Goal: Communication & Community: Answer question/provide support

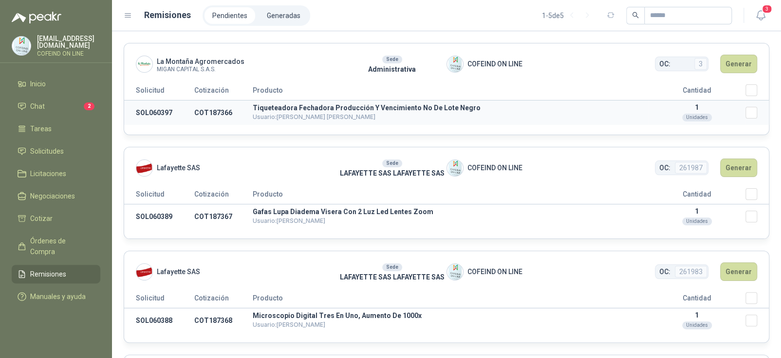
click at [152, 107] on td "SOL060397" at bounding box center [159, 112] width 70 height 25
click at [148, 114] on td "SOL060397" at bounding box center [159, 112] width 70 height 25
copy td "SOL060397"
click at [153, 216] on td "SOL060389" at bounding box center [159, 216] width 70 height 25
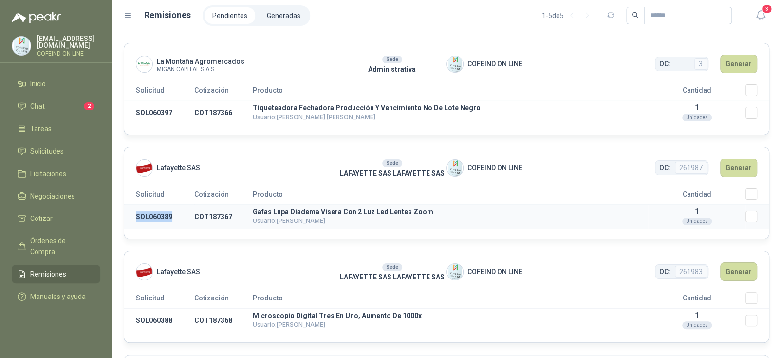
click at [153, 216] on td "SOL060389" at bounding box center [159, 216] width 70 height 25
copy td "SOL060389"
click at [152, 112] on td "SOL060397" at bounding box center [159, 112] width 70 height 25
click at [148, 112] on td "SOL060397" at bounding box center [159, 112] width 70 height 25
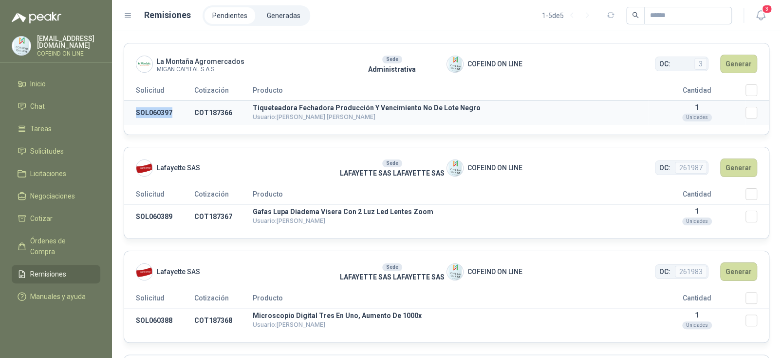
click at [148, 112] on td "SOL060397" at bounding box center [159, 112] width 70 height 25
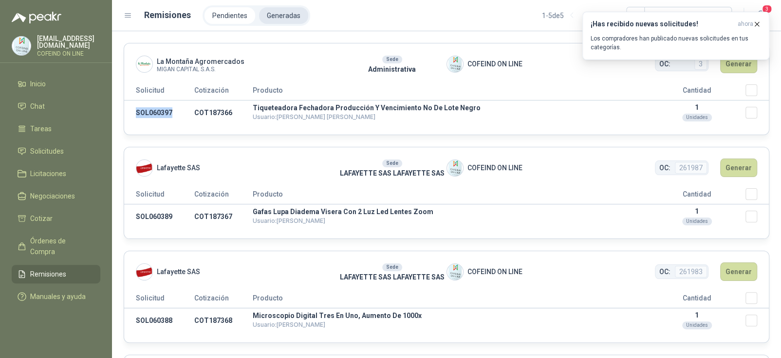
click at [276, 12] on li "Generadas" at bounding box center [283, 15] width 49 height 17
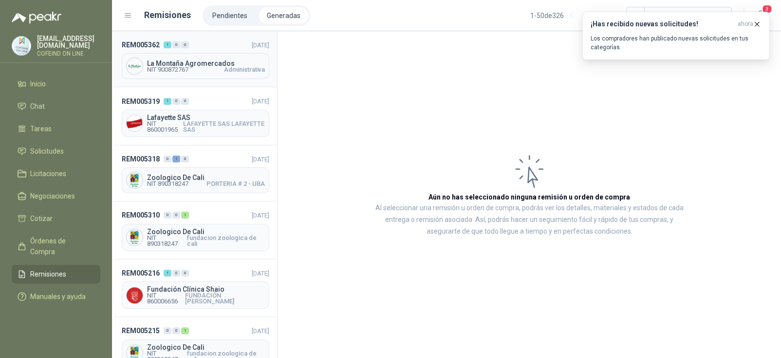
click at [188, 72] on span "NIT 900872767" at bounding box center [167, 70] width 41 height 6
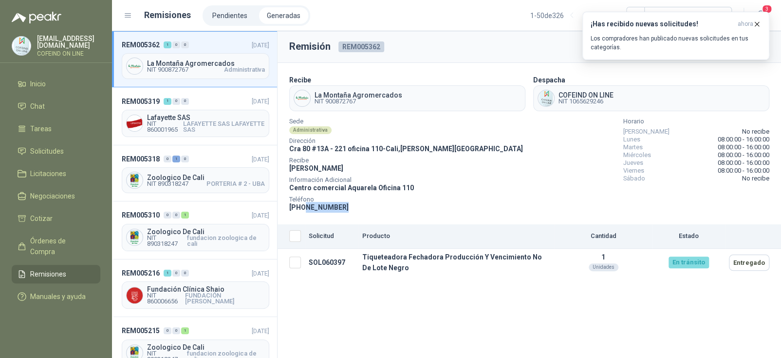
drag, startPoint x: 302, startPoint y: 205, endPoint x: 384, endPoint y: 208, distance: 81.9
click at [384, 208] on div "Teléfono [PHONE_NUMBER]" at bounding box center [406, 205] width 234 height 16
copy span "3166736726"
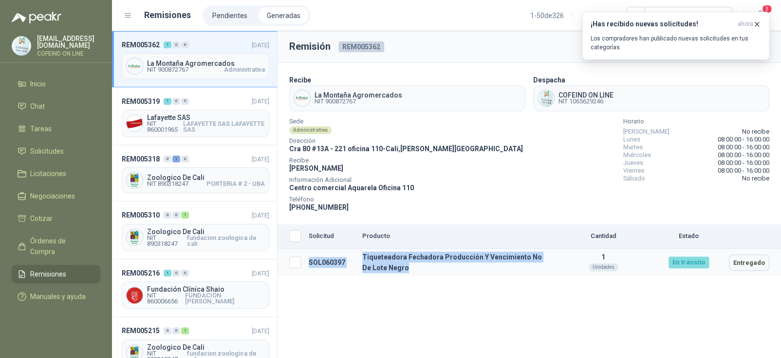
drag, startPoint x: 405, startPoint y: 270, endPoint x: 305, endPoint y: 259, distance: 100.5
click at [305, 259] on tr "SOL060397 Tiqueteadora Fechadora Producción Y Vencimiento No De Lote Negro 1 Un…" at bounding box center [530, 262] width 504 height 28
copy tr "SOL060397 Tiqueteadora Fechadora Producción Y Vencimiento No De Lote Negro"
click at [50, 240] on span "Órdenes de Compra" at bounding box center [60, 245] width 61 height 21
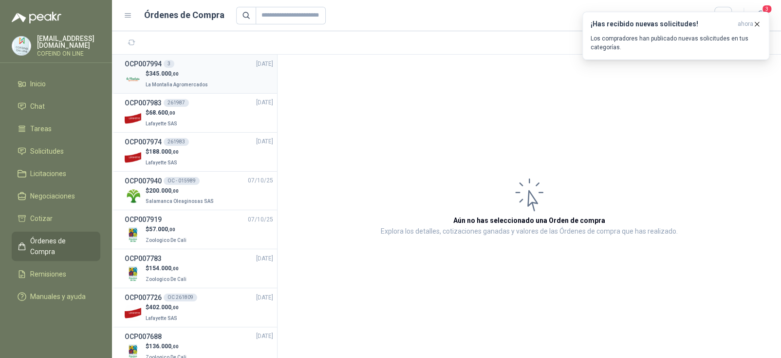
click at [189, 76] on p "$ 345.000 ,00" at bounding box center [178, 73] width 64 height 9
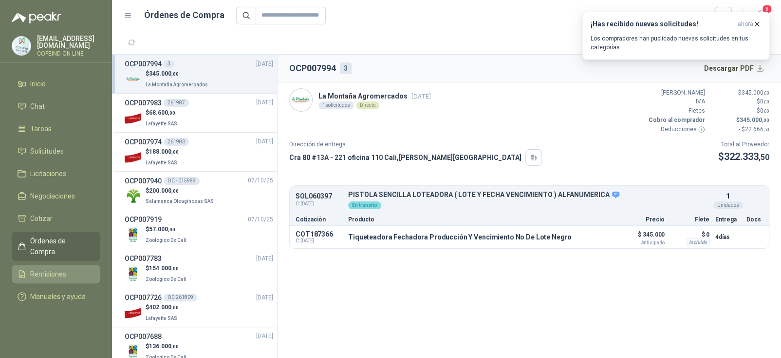
click at [53, 268] on span "Remisiones" at bounding box center [48, 273] width 36 height 11
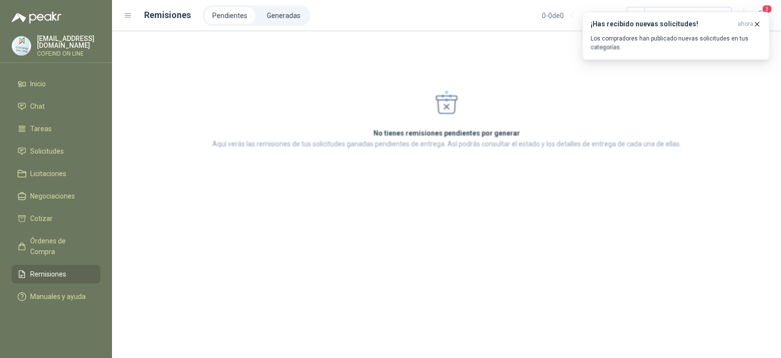
click at [53, 268] on span "Remisiones" at bounding box center [48, 273] width 36 height 11
click at [756, 28] on icon "button" at bounding box center [757, 24] width 8 height 8
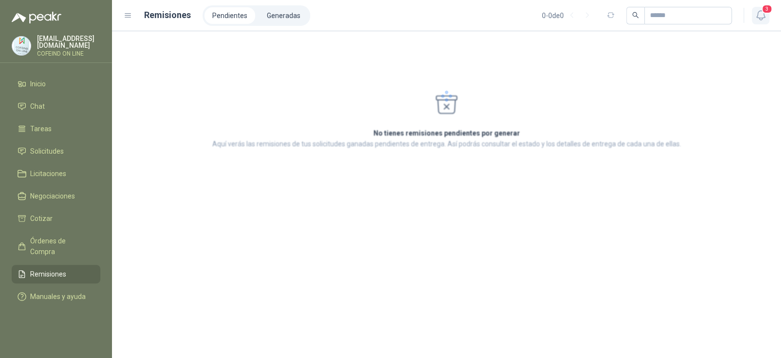
click at [763, 11] on span "3" at bounding box center [767, 8] width 11 height 9
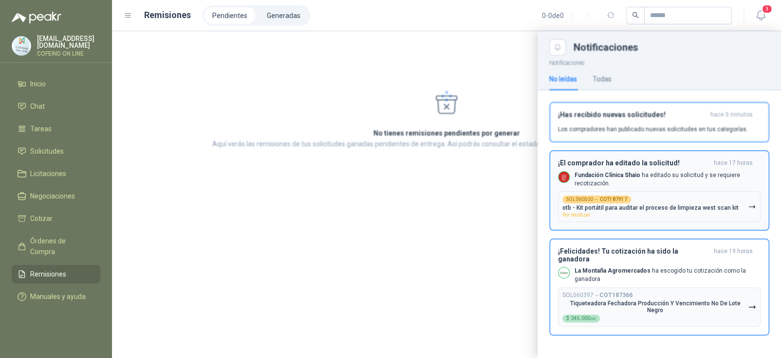
click at [670, 160] on h3 "¡El comprador ha editado la solicitud!" at bounding box center [634, 163] width 152 height 8
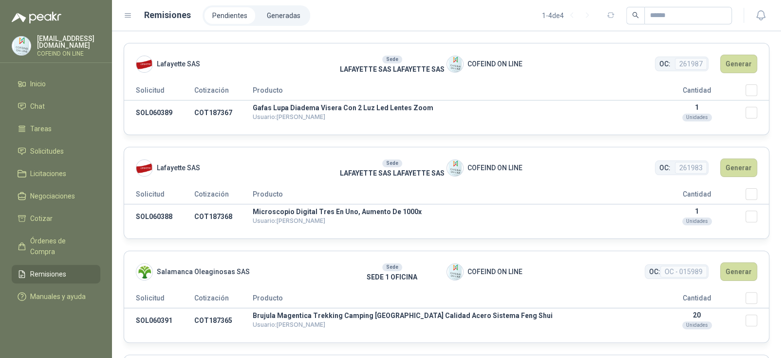
scroll to position [99, 0]
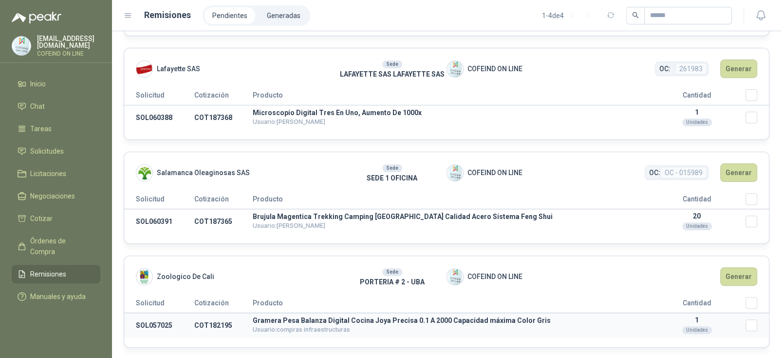
click at [145, 320] on td "SOL057025" at bounding box center [159, 325] width 70 height 25
copy td "SOL057025"
click at [733, 280] on button "Generar" at bounding box center [738, 276] width 37 height 19
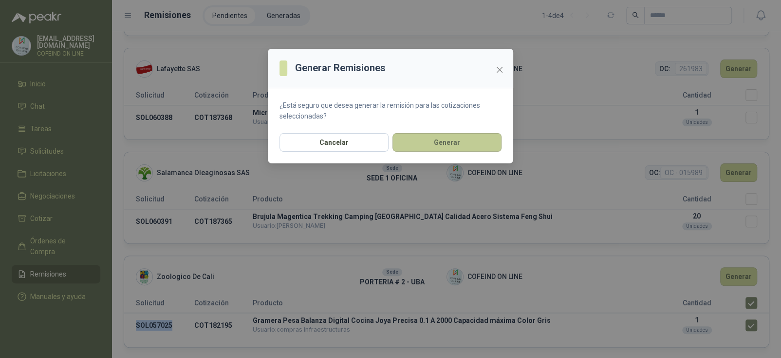
click at [452, 144] on button "Generar" at bounding box center [447, 142] width 109 height 19
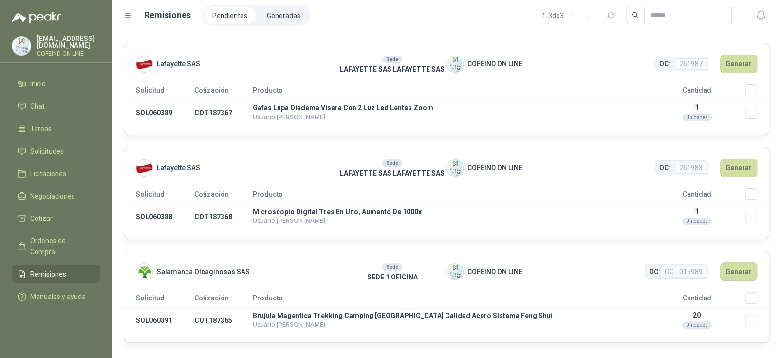
scroll to position [0, 0]
click at [279, 17] on li "Generadas" at bounding box center [283, 15] width 49 height 17
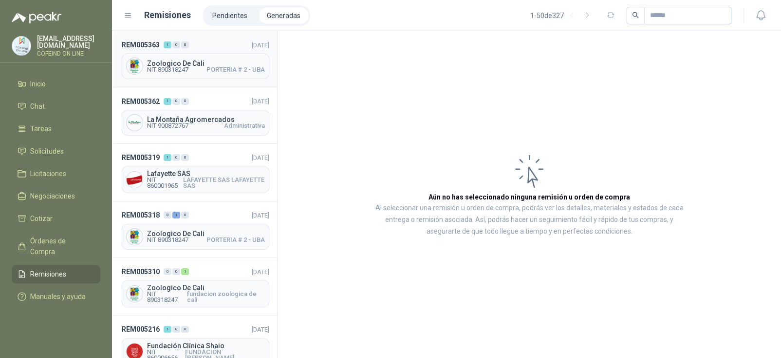
click at [194, 61] on span "Zoologico De Cali" at bounding box center [206, 63] width 118 height 7
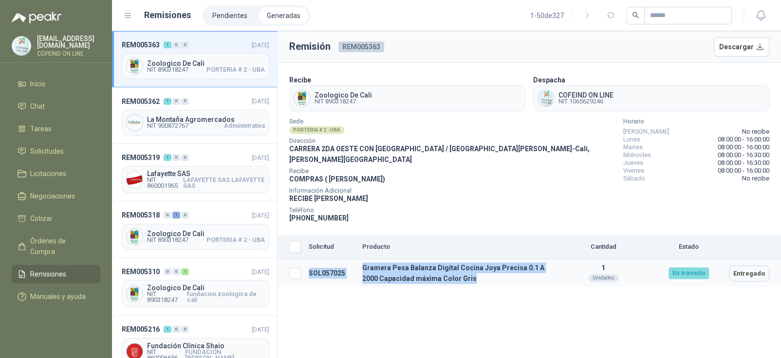
click at [294, 261] on tr "SOL057025 Gramera Pesa Balanza Digital Cocina Joya Precisa 0.1 A 2000 Capacidad…" at bounding box center [530, 273] width 504 height 28
copy tr "SOL057025 Gramera Pesa Balanza Digital Cocina Joya Precisa 0.1 A 2000 Capacidad…"
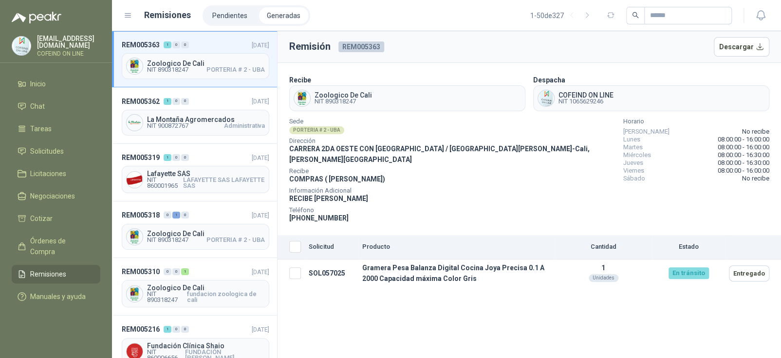
click at [431, 189] on div "Información Adicional RECIBE [PERSON_NAME]" at bounding box center [452, 196] width 326 height 16
click at [232, 15] on li "Pendientes" at bounding box center [230, 15] width 51 height 17
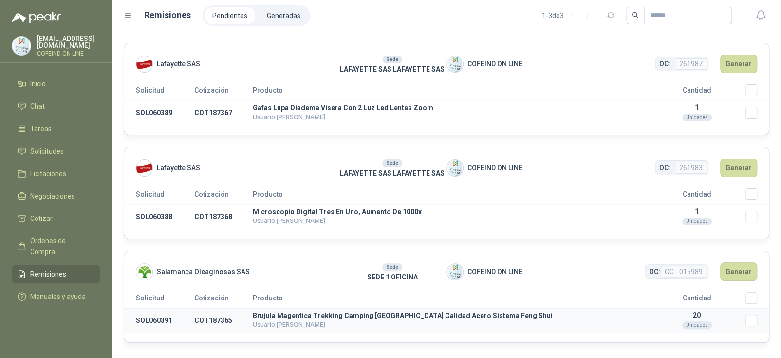
click at [143, 321] on td "SOL060391" at bounding box center [159, 320] width 70 height 25
copy td "SOL060391"
click at [738, 276] on button "Generar" at bounding box center [738, 271] width 37 height 19
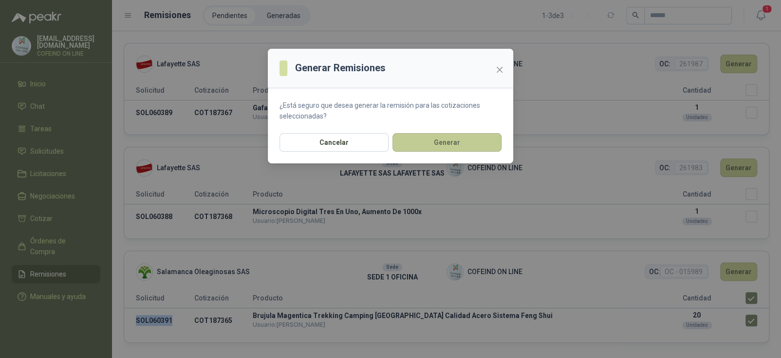
click at [460, 140] on button "Generar" at bounding box center [447, 142] width 109 height 19
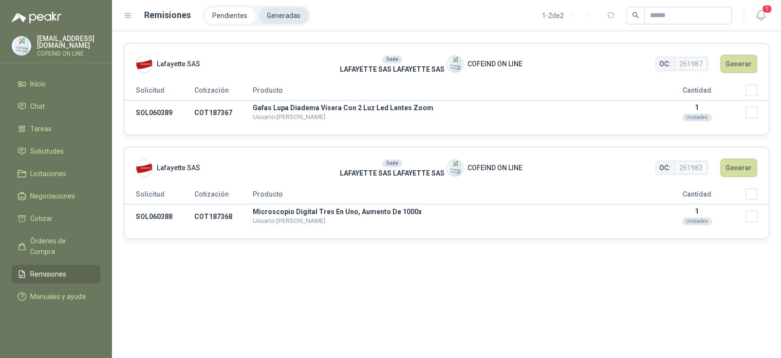
click at [277, 19] on li "Generadas" at bounding box center [283, 15] width 49 height 17
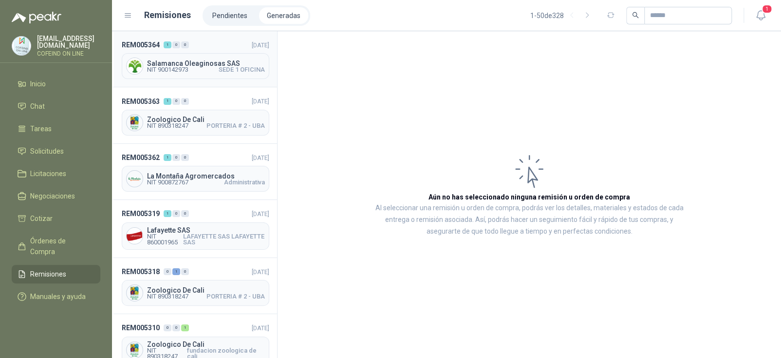
click at [188, 71] on span "NIT 900142973" at bounding box center [167, 70] width 41 height 6
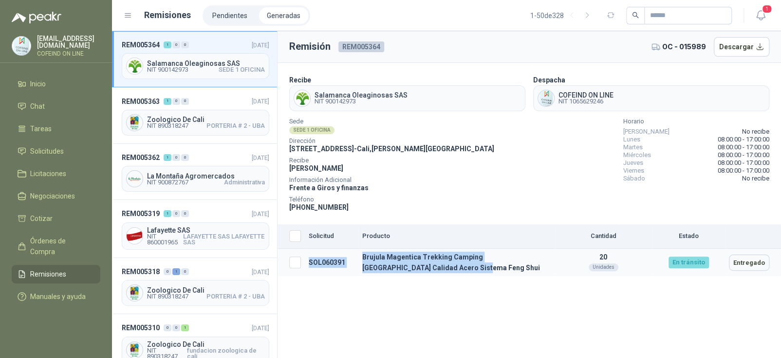
drag, startPoint x: 424, startPoint y: 269, endPoint x: 307, endPoint y: 262, distance: 116.7
click at [307, 262] on tr "SOL060391 Brujula Magentica Trekking Camping Alta [GEOGRAPHIC_DATA] Acero Siste…" at bounding box center [530, 262] width 504 height 28
copy tr "SOL060391 Brujula Magentica Trekking Camping Alta [GEOGRAPHIC_DATA] Acero Siste…"
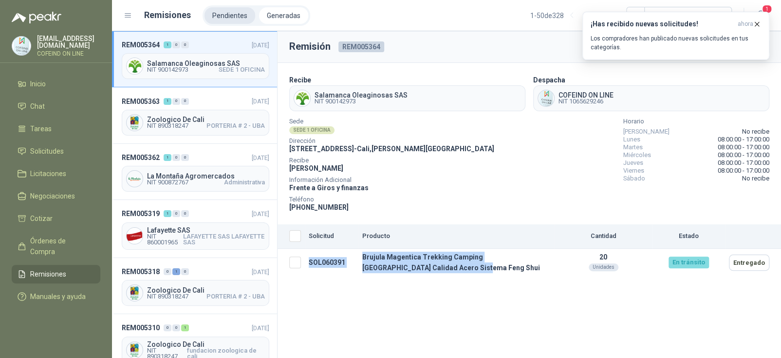
click at [229, 12] on li "Pendientes" at bounding box center [230, 15] width 51 height 17
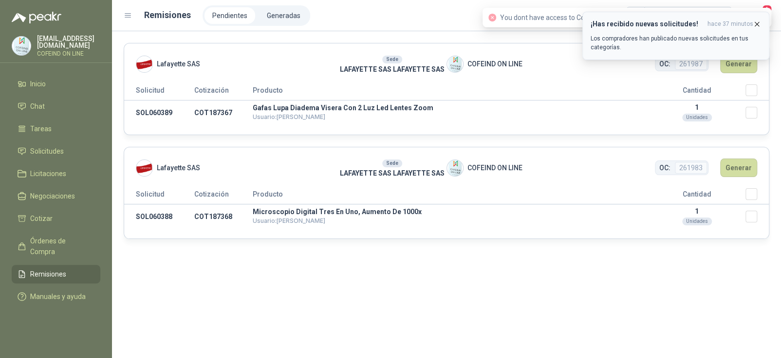
click at [754, 22] on icon "button" at bounding box center [757, 24] width 8 height 8
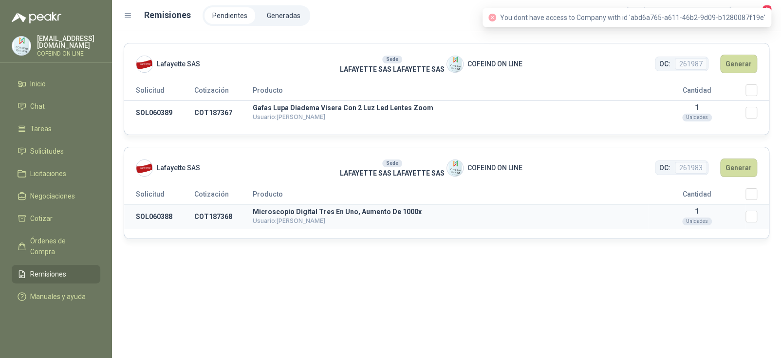
click at [155, 214] on td "SOL060388" at bounding box center [159, 216] width 70 height 25
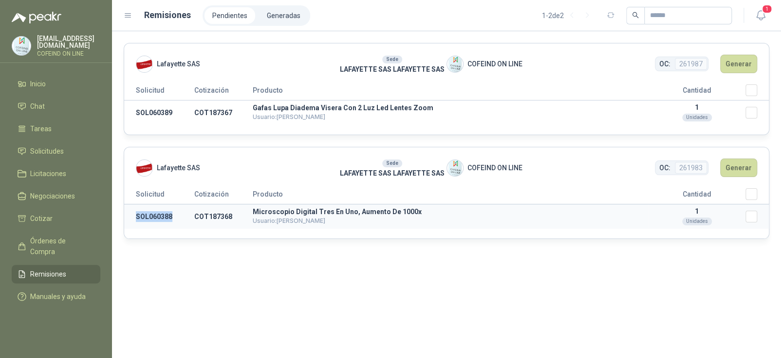
copy td "SOL060388"
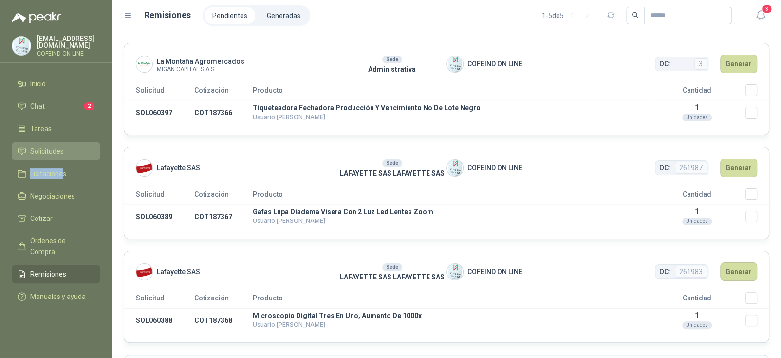
drag, startPoint x: 61, startPoint y: 159, endPoint x: 69, endPoint y: 151, distance: 11.4
click at [69, 151] on ul "Inicio Chat 2 Tareas Solicitudes Licitaciones Negociaciones Cotizar Órdenes de …" at bounding box center [56, 192] width 112 height 235
click at [69, 151] on li "Solicitudes" at bounding box center [56, 151] width 77 height 11
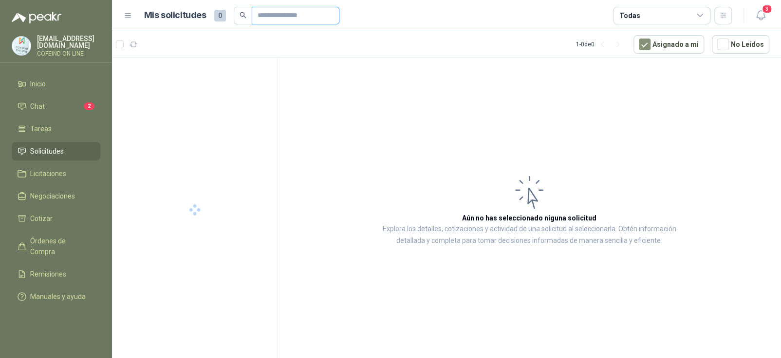
click at [291, 11] on input "text" at bounding box center [292, 15] width 68 height 17
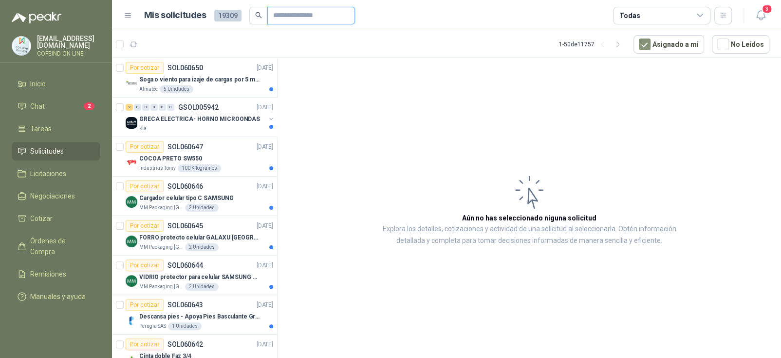
paste input "*********"
type input "*********"
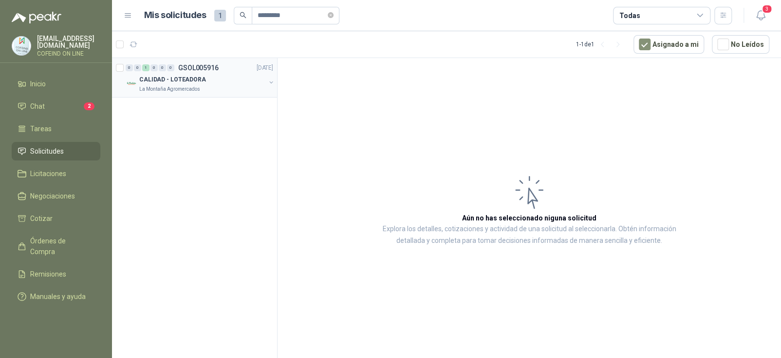
click at [207, 90] on div "La Montaña Agromercados" at bounding box center [202, 89] width 126 height 8
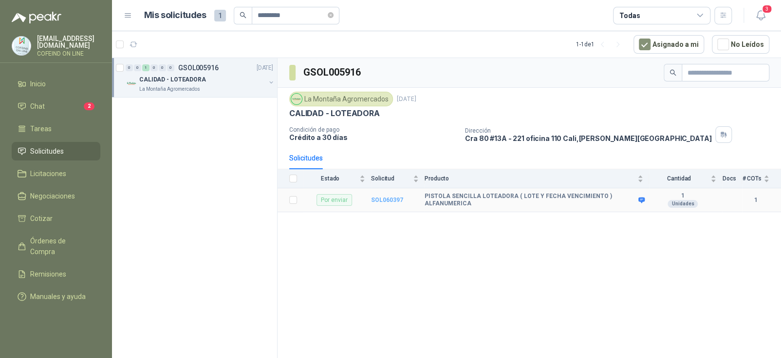
click at [388, 197] on b "SOL060397" at bounding box center [387, 199] width 32 height 7
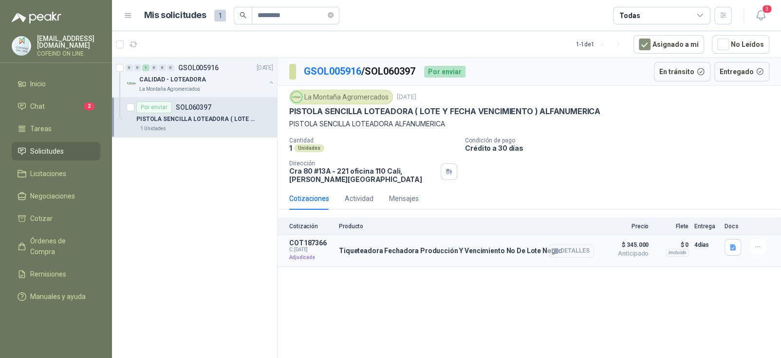
click at [580, 246] on button "Detalles" at bounding box center [571, 250] width 46 height 13
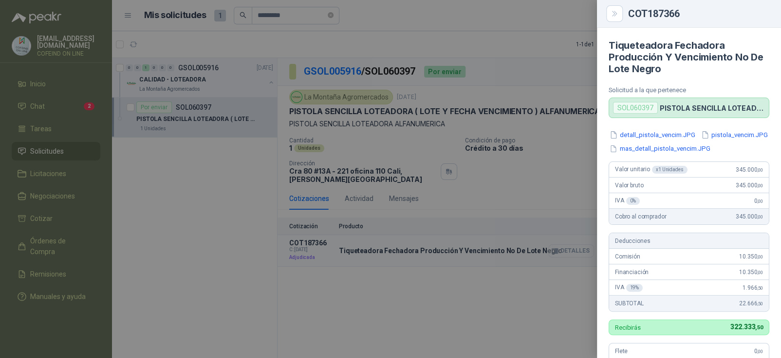
scroll to position [287, 0]
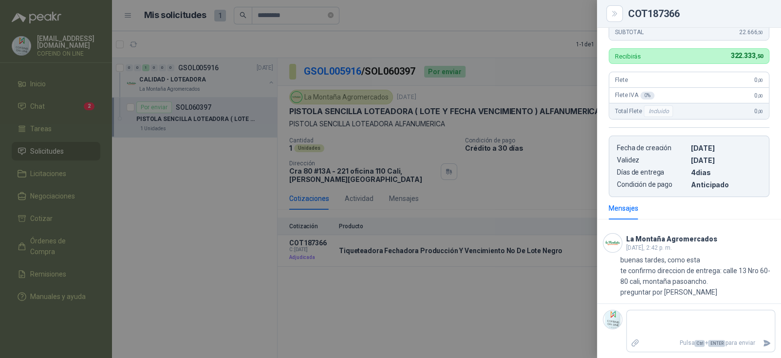
click at [244, 170] on div at bounding box center [390, 179] width 781 height 358
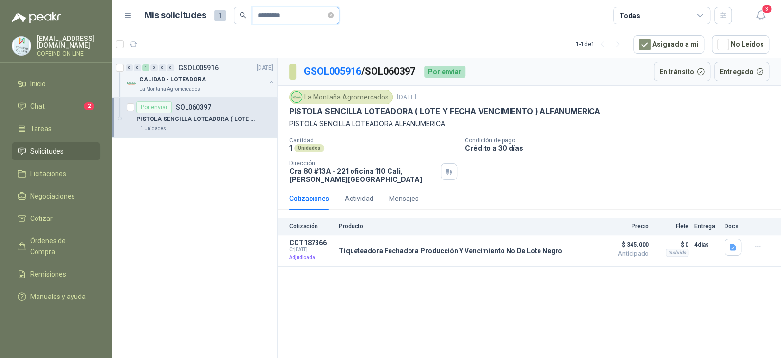
click at [279, 16] on input "*********" at bounding box center [292, 15] width 68 height 17
paste input "text"
type input "*********"
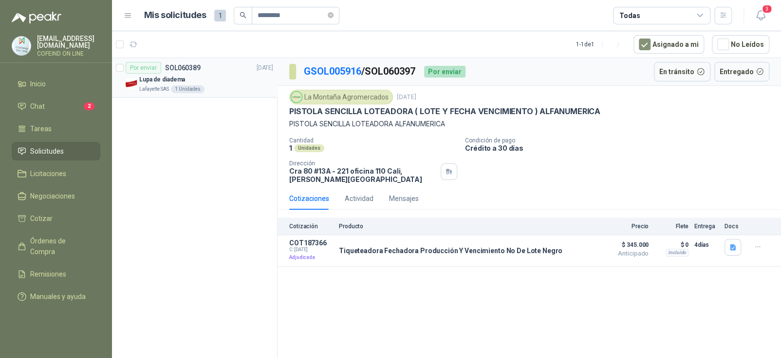
click at [199, 72] on div "Por enviar SOL060389" at bounding box center [163, 68] width 75 height 12
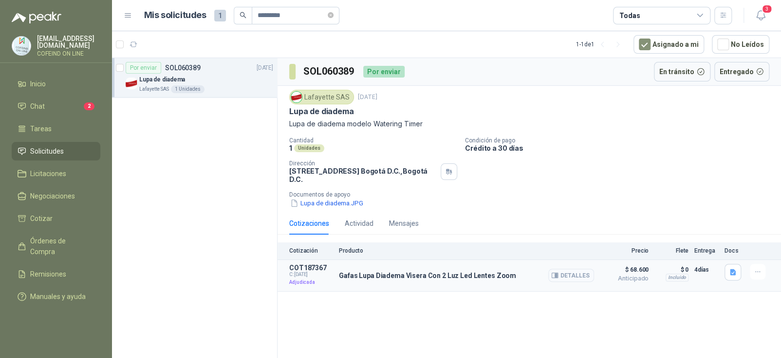
click at [570, 276] on button "Detalles" at bounding box center [571, 274] width 46 height 13
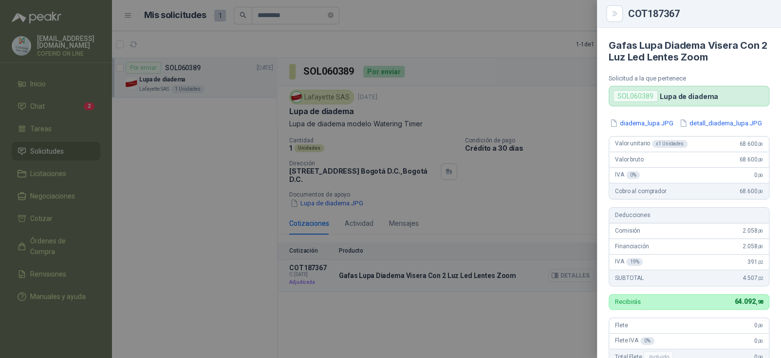
scroll to position [261, 0]
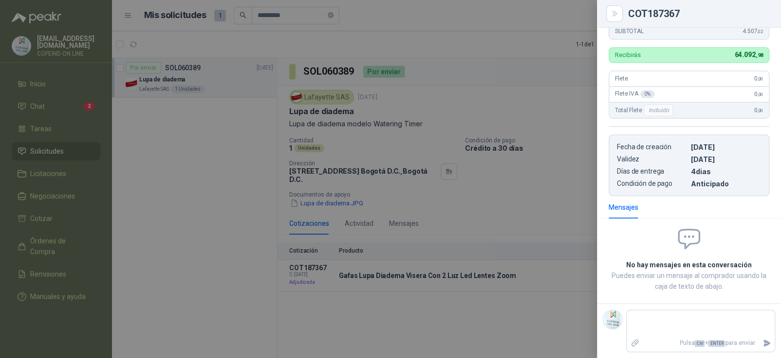
click at [445, 151] on div at bounding box center [390, 179] width 781 height 358
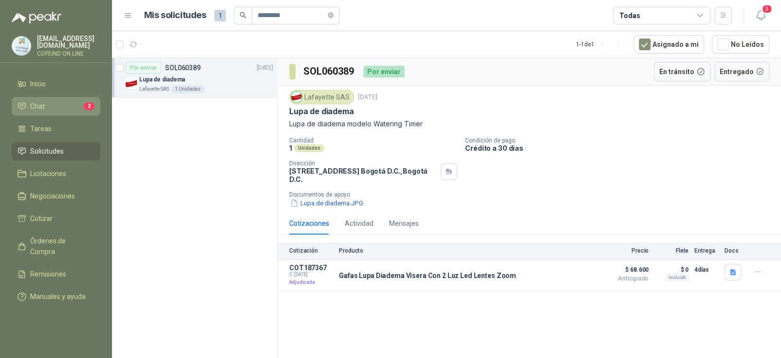
click at [62, 101] on li "Chat 2" at bounding box center [56, 106] width 77 height 11
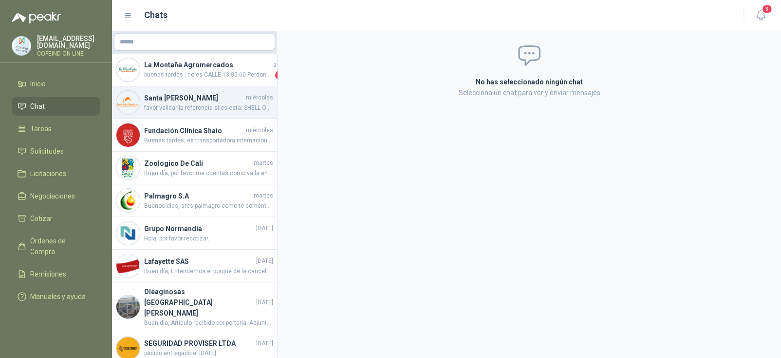
click at [226, 109] on span "favor validar la referencia si es esta: SHELL OMALA S2 G 220" at bounding box center [208, 107] width 129 height 9
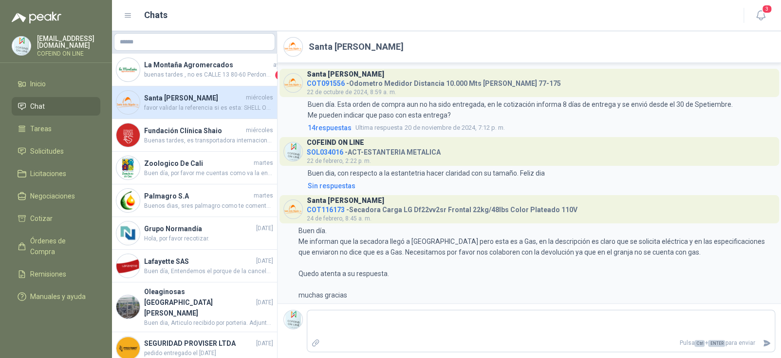
scroll to position [1217, 0]
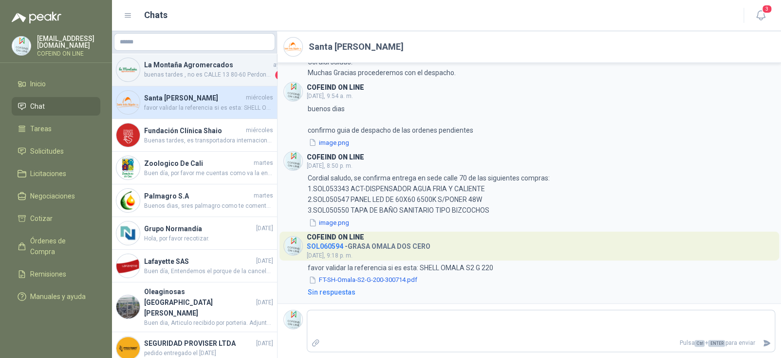
click at [221, 69] on h4 "La Montaña Agromercados" at bounding box center [207, 64] width 127 height 11
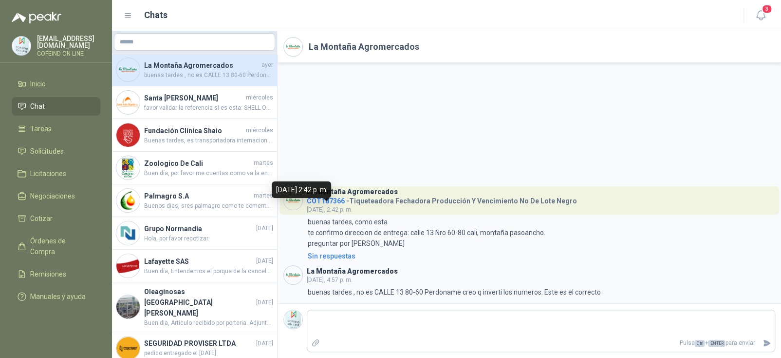
type textarea "*"
type textarea "**"
type textarea "****"
type textarea "******"
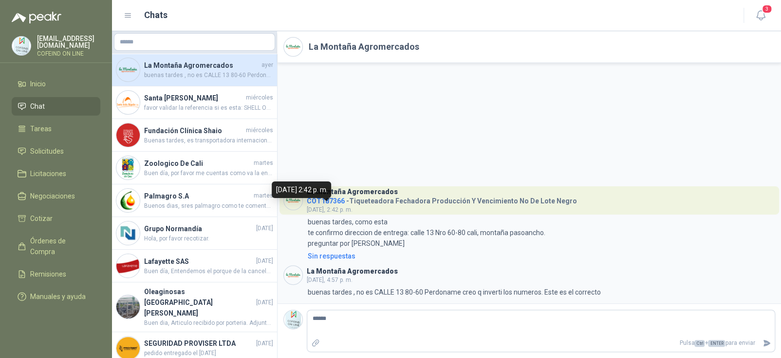
type textarea "*******"
type textarea "********"
type textarea "**********"
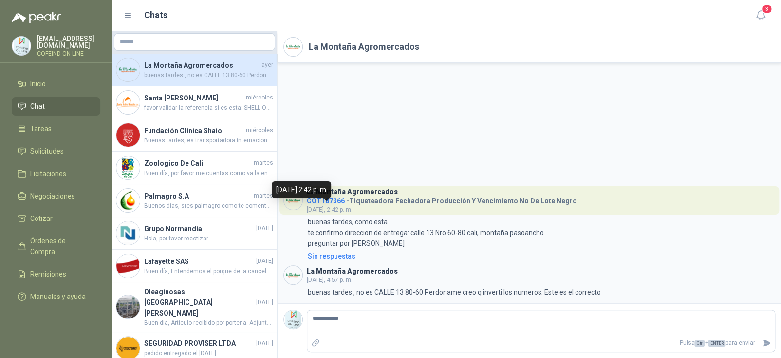
type textarea "**********"
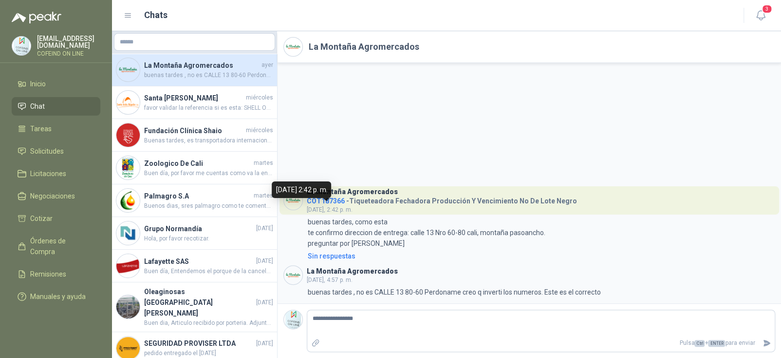
type textarea "**********"
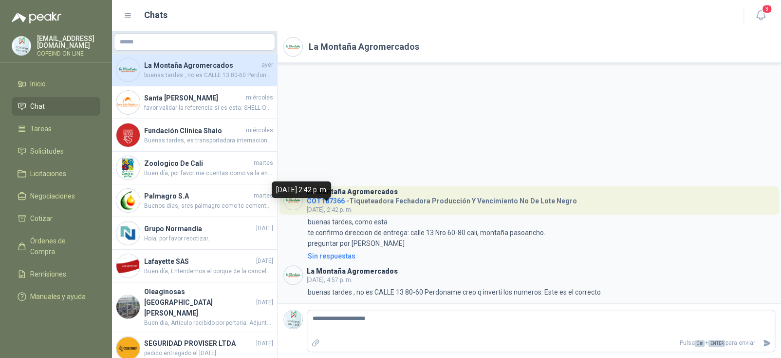
type textarea "**********"
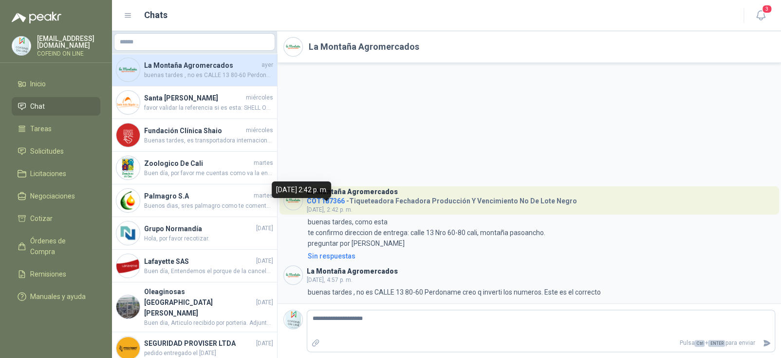
type textarea "**********"
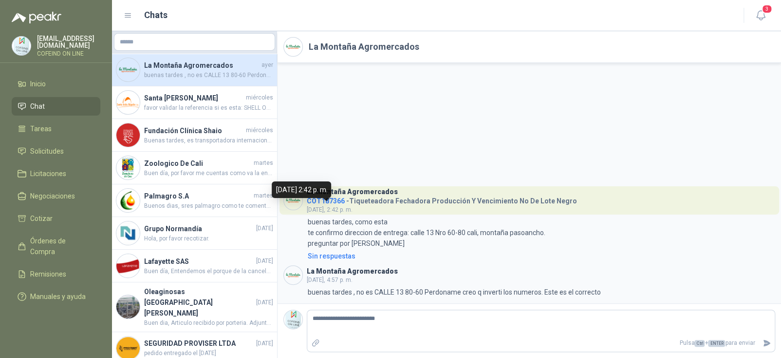
type textarea "**********"
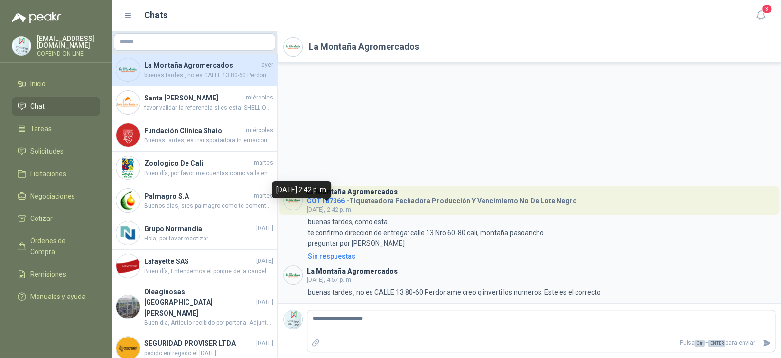
type textarea "**********"
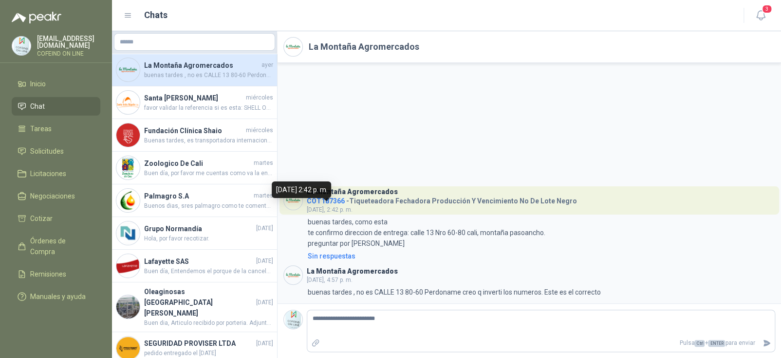
type textarea "**********"
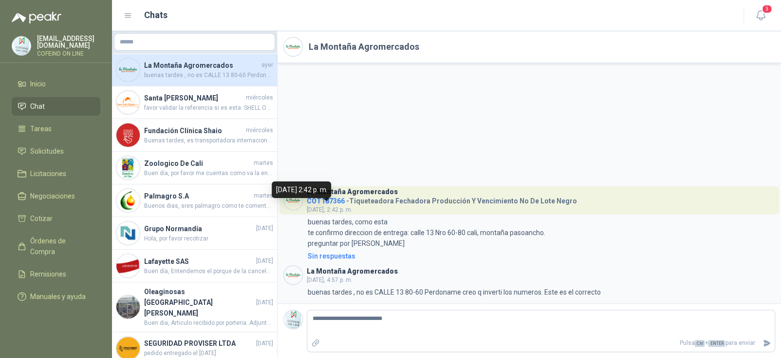
type textarea "**********"
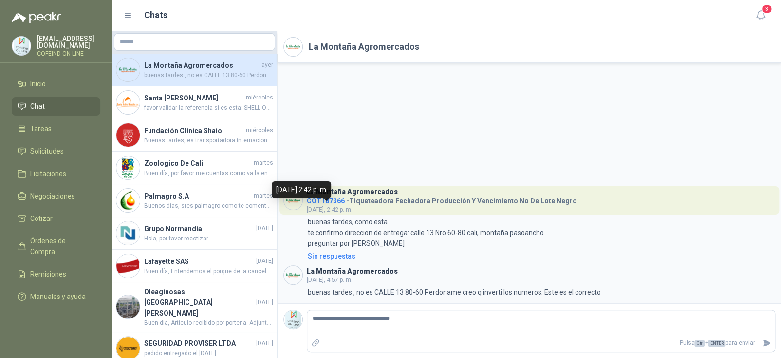
type textarea "**********"
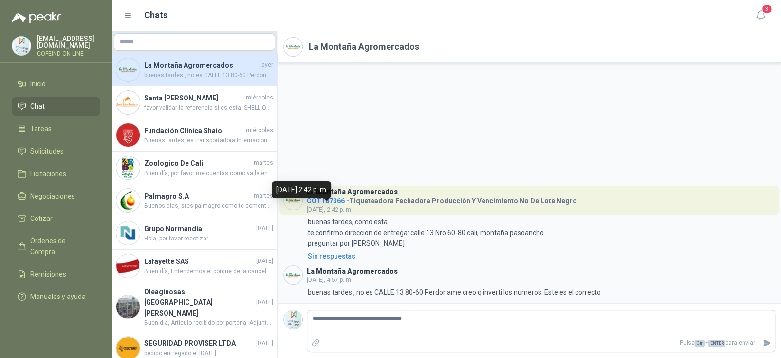
type textarea "**********"
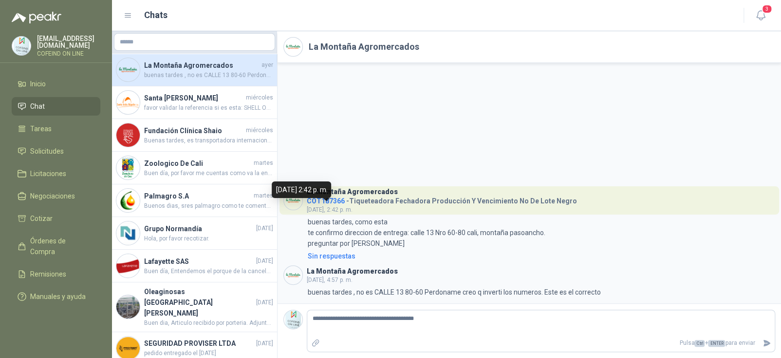
type textarea "**********"
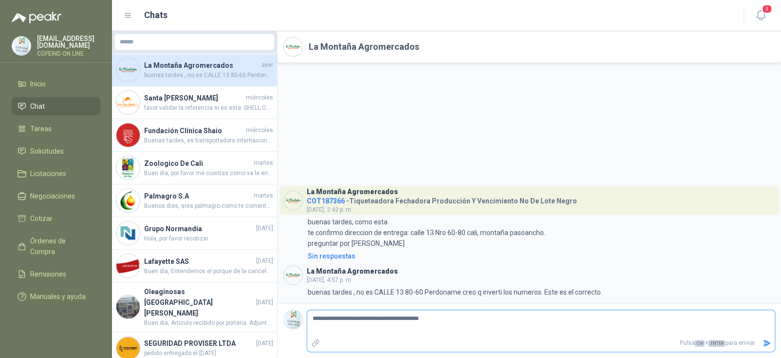
click at [767, 342] on icon "Enviar" at bounding box center [767, 342] width 7 height 6
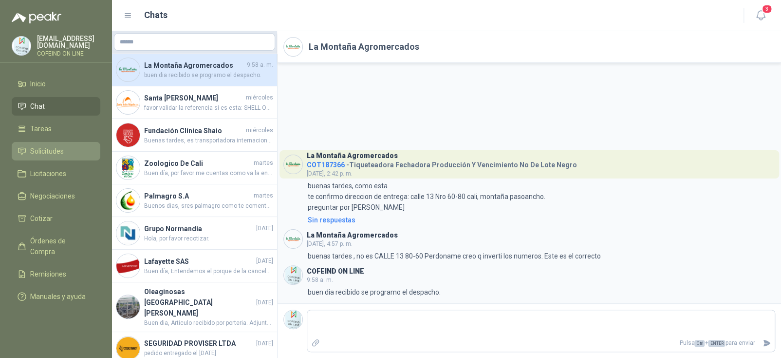
click at [63, 157] on link "Solicitudes" at bounding box center [56, 151] width 89 height 19
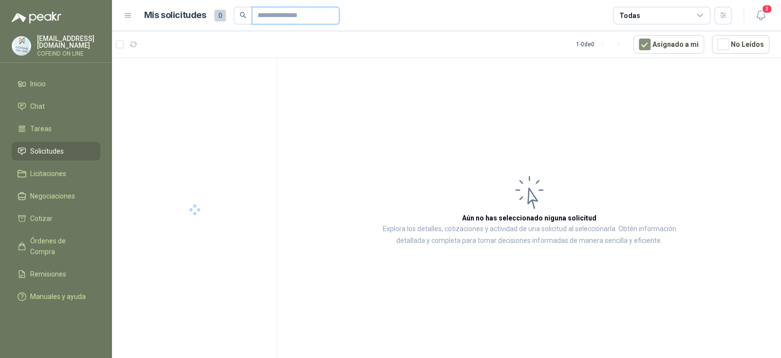
click at [277, 16] on input "text" at bounding box center [292, 15] width 68 height 17
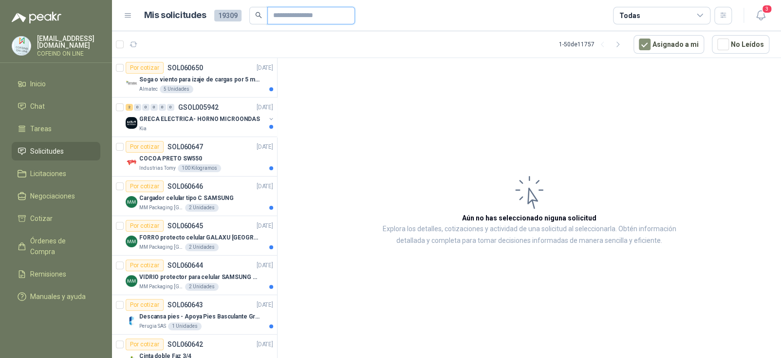
paste input "*********"
type input "*********"
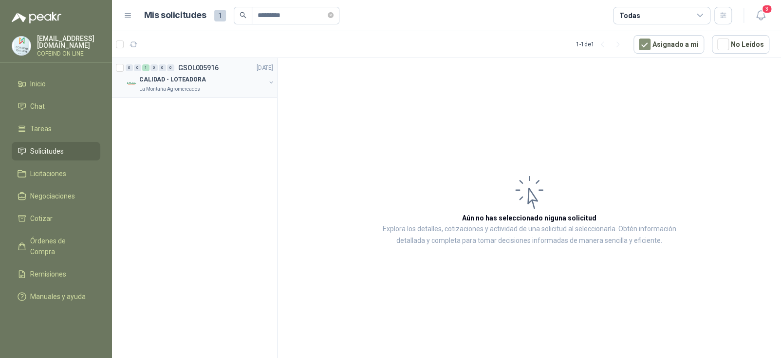
click at [212, 85] on div "La Montaña Agromercados" at bounding box center [202, 89] width 126 height 8
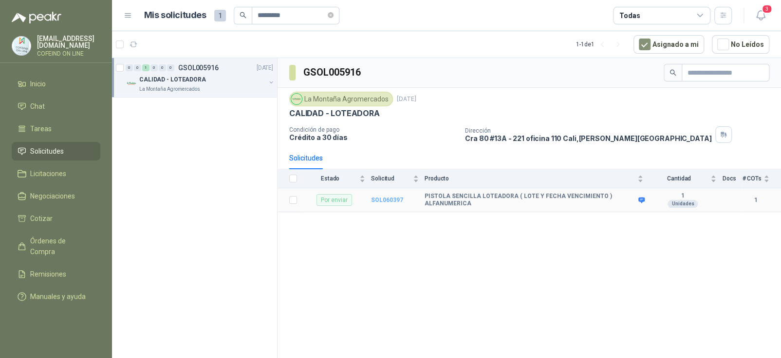
click at [387, 197] on b "SOL060397" at bounding box center [387, 199] width 32 height 7
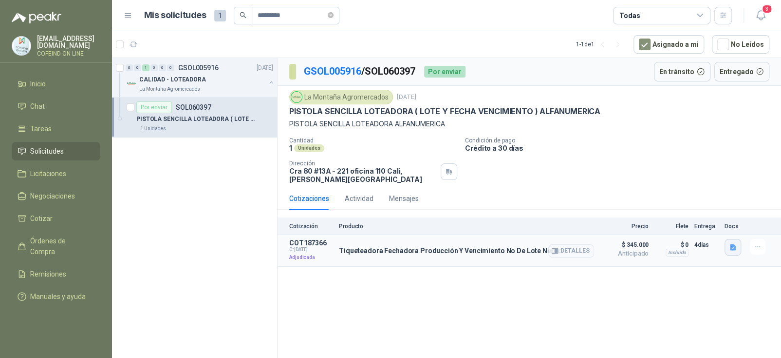
click at [737, 251] on icon "button" at bounding box center [733, 247] width 8 height 8
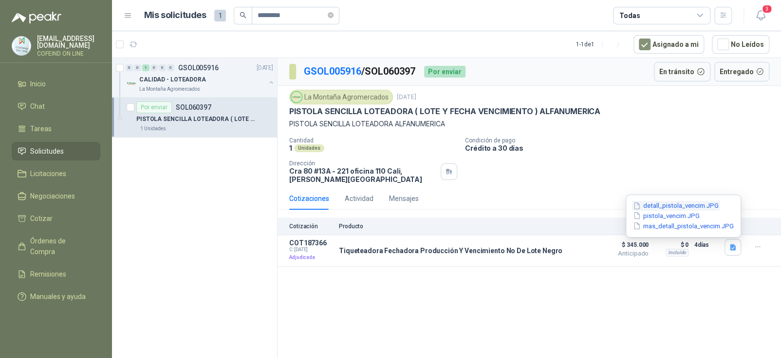
click at [681, 201] on button "detall_pistola_vencim.JPG" at bounding box center [676, 206] width 88 height 10
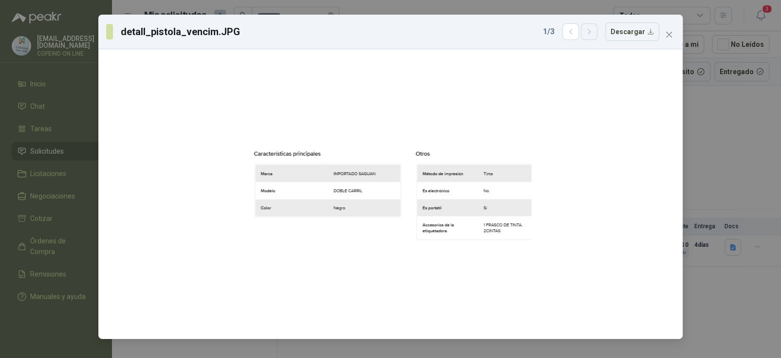
click at [596, 39] on button "button" at bounding box center [589, 31] width 17 height 17
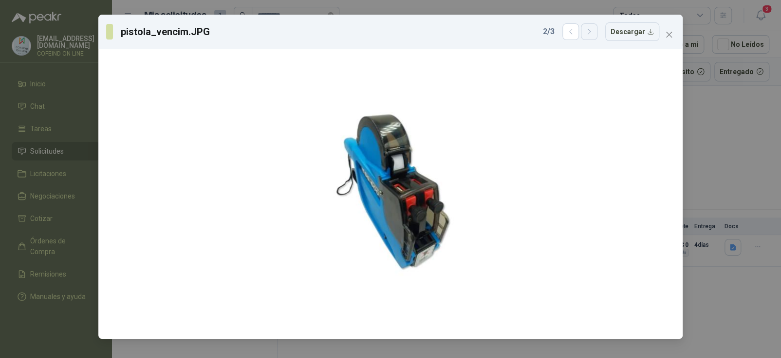
click at [594, 35] on icon "button" at bounding box center [589, 32] width 8 height 8
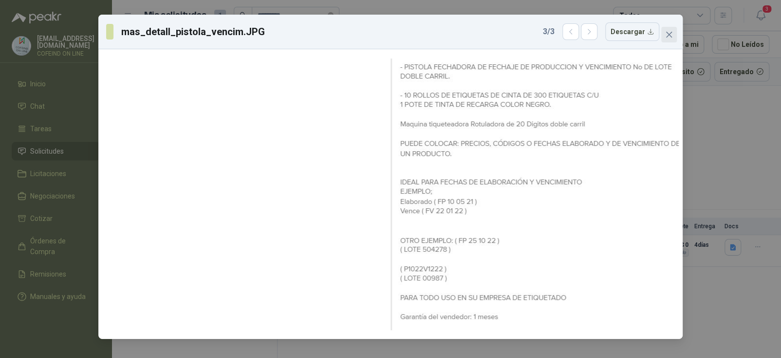
click at [673, 35] on icon "close" at bounding box center [669, 35] width 8 height 8
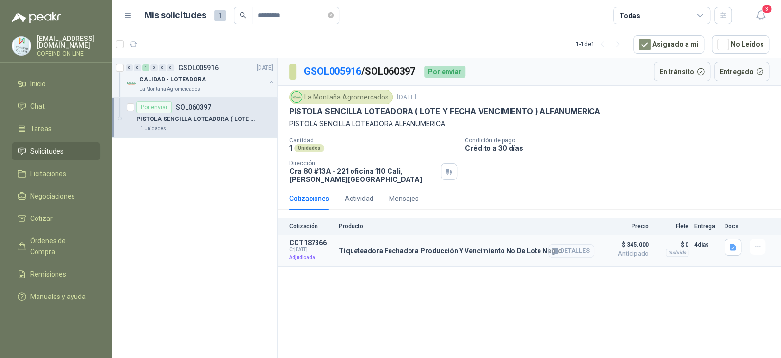
click at [576, 250] on button "Detalles" at bounding box center [571, 250] width 46 height 13
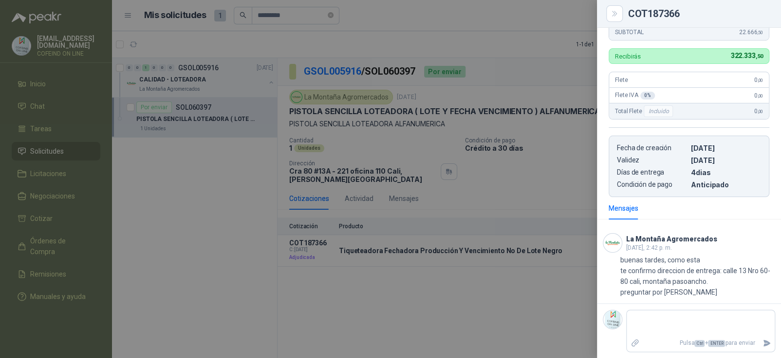
scroll to position [292, 0]
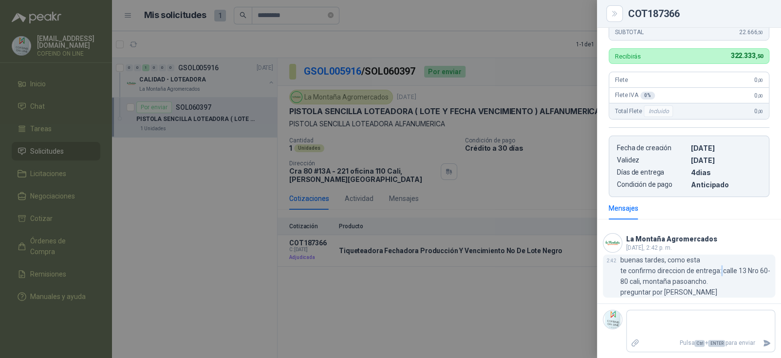
click at [718, 268] on p "buenas tardes, como esta te confirmo direccion de entrega: calle 13 Nro 60-80 c…" at bounding box center [697, 275] width 155 height 43
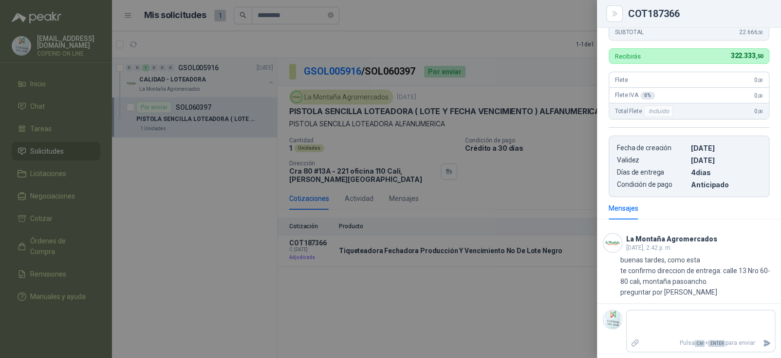
click at [666, 236] on h3 "La Montaña Agromercados" at bounding box center [671, 238] width 91 height 5
click at [531, 305] on div at bounding box center [390, 179] width 781 height 358
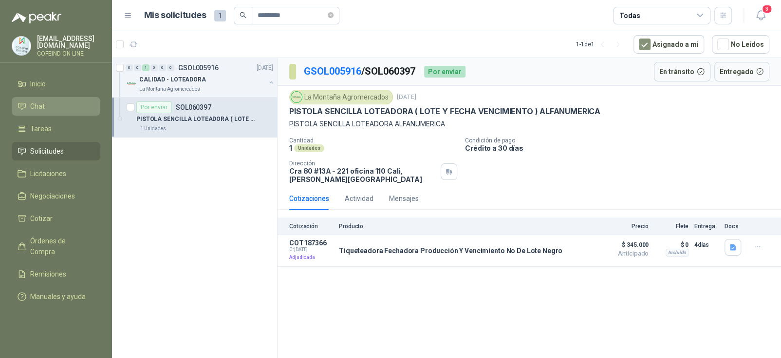
click at [54, 103] on li "Chat" at bounding box center [56, 106] width 77 height 11
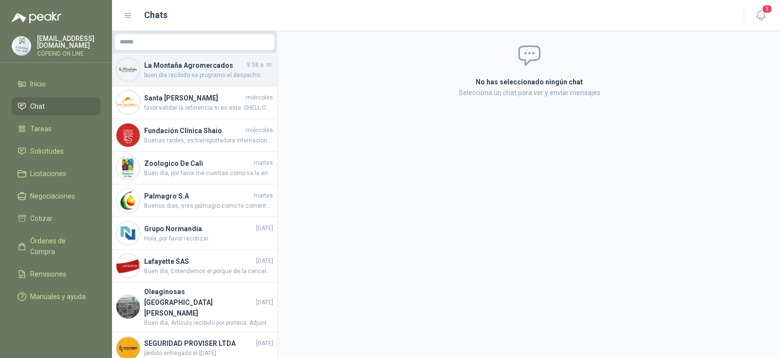
click at [226, 81] on div "La Montaña Agromercados 9:58 a. m. buen dia recibido se programo el despacho." at bounding box center [194, 70] width 165 height 33
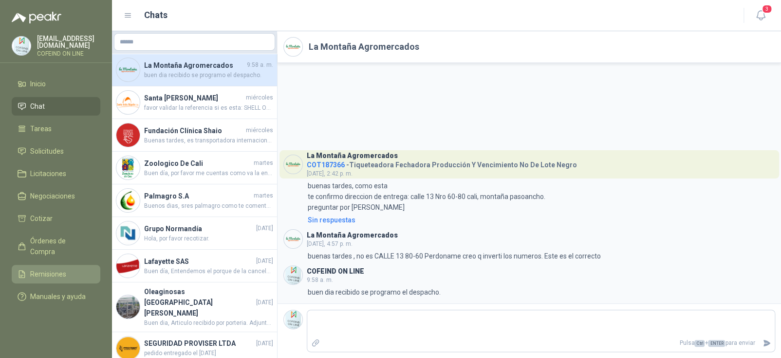
click at [40, 268] on span "Remisiones" at bounding box center [48, 273] width 36 height 11
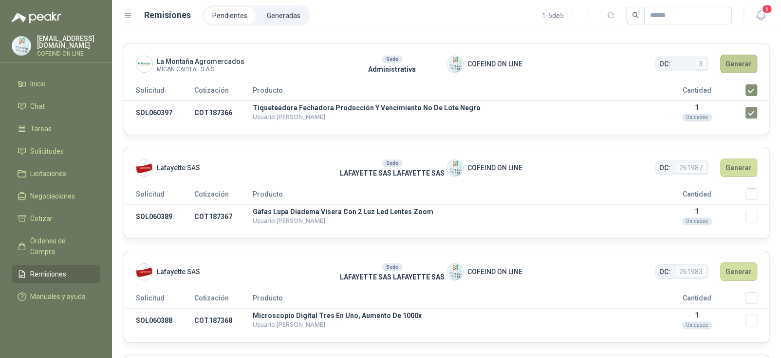
click at [739, 69] on button "Generar" at bounding box center [738, 64] width 37 height 19
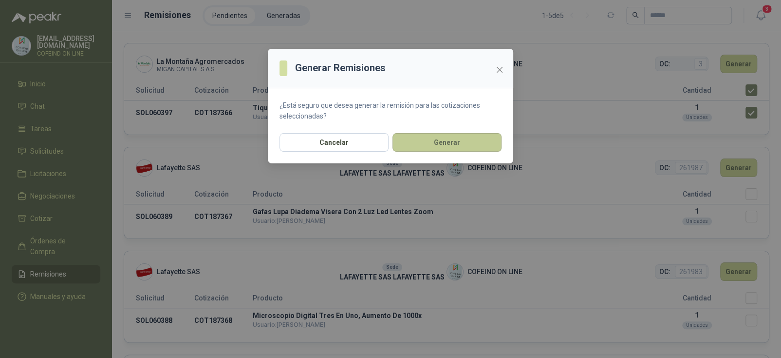
click at [472, 138] on button "Generar" at bounding box center [447, 142] width 109 height 19
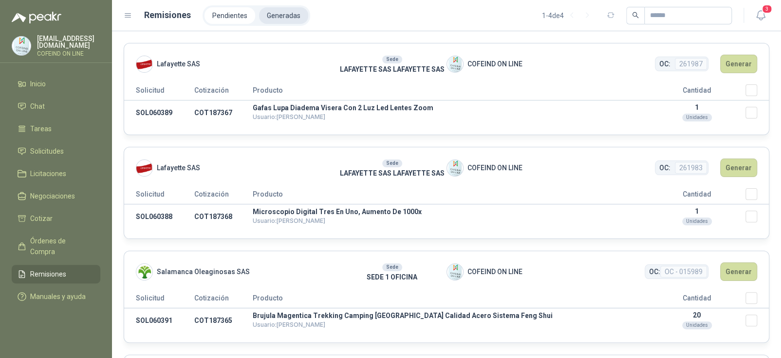
click at [291, 16] on li "Generadas" at bounding box center [283, 15] width 49 height 17
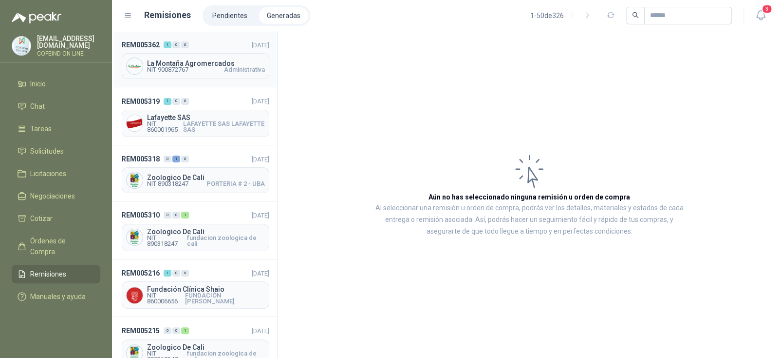
click at [195, 75] on div "La Montaña Agromercados NIT 900872767 Administrativa" at bounding box center [196, 66] width 148 height 26
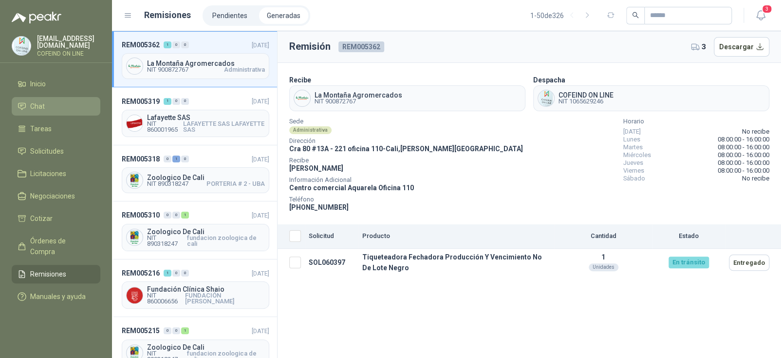
click at [40, 101] on span "Chat" at bounding box center [37, 106] width 15 height 11
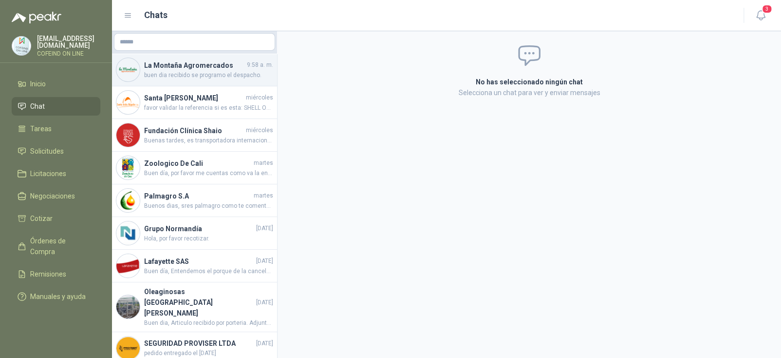
click at [204, 66] on h4 "La Montaña Agromercados" at bounding box center [194, 65] width 101 height 11
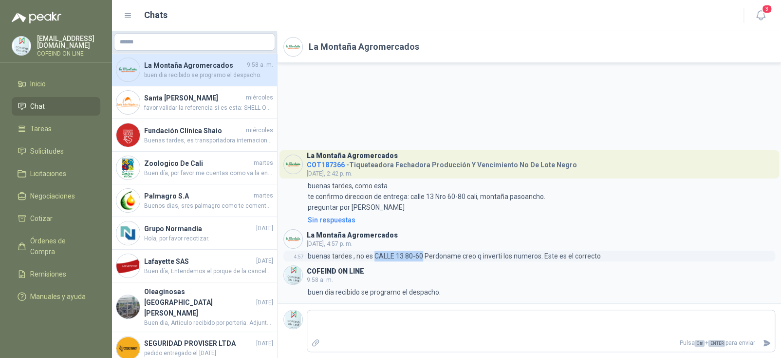
drag, startPoint x: 374, startPoint y: 254, endPoint x: 421, endPoint y: 257, distance: 46.9
click at [421, 257] on p "buenas tardes , no es CALLE 13 80-60 Perdoname creo q inverti los numeros. Este…" at bounding box center [454, 255] width 293 height 11
copy p "CALLE 13 80-60"
click at [53, 268] on span "Remisiones" at bounding box center [48, 273] width 36 height 11
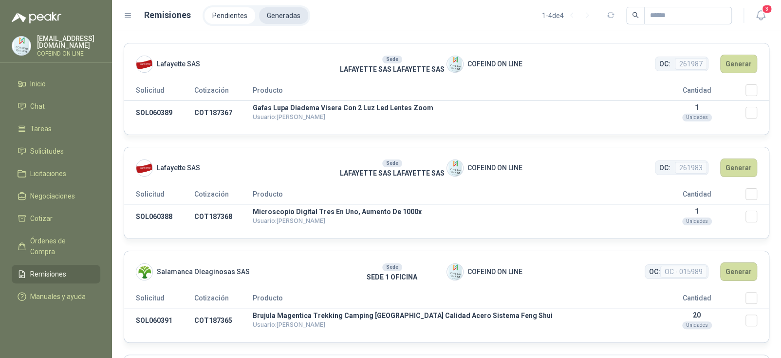
click at [279, 17] on li "Generadas" at bounding box center [283, 15] width 49 height 17
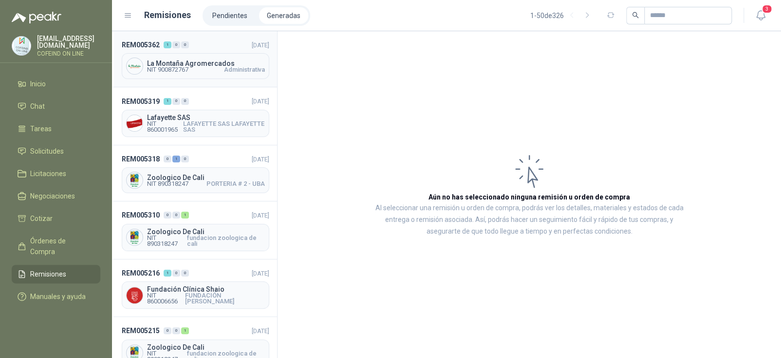
click at [220, 57] on div "La Montaña Agromercados NIT 900872767 Administrativa" at bounding box center [196, 66] width 148 height 26
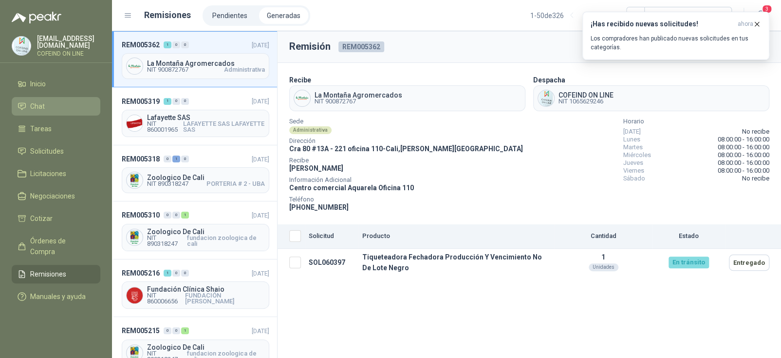
click at [41, 107] on span "Chat" at bounding box center [37, 106] width 15 height 11
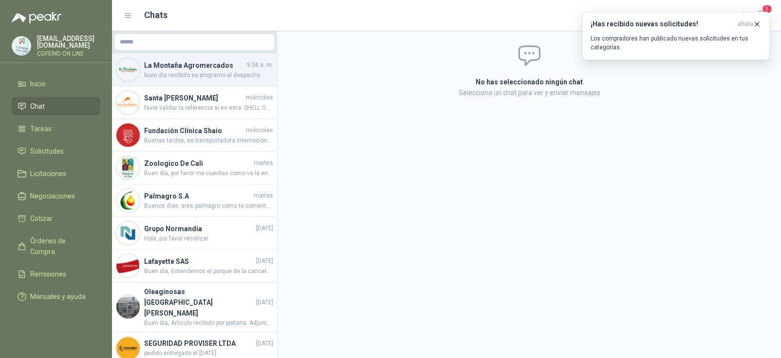
click at [203, 66] on h4 "La Montaña Agromercados" at bounding box center [194, 65] width 101 height 11
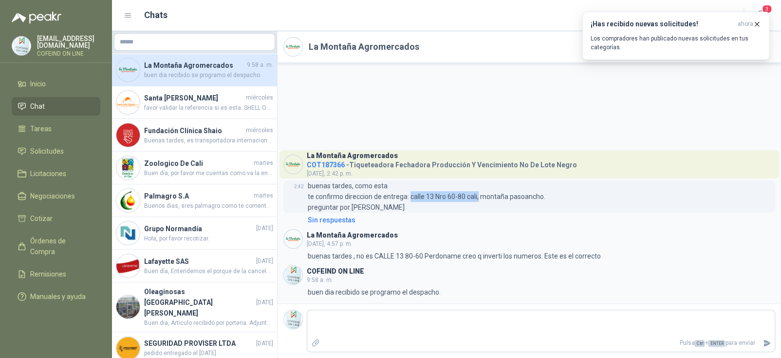
drag, startPoint x: 411, startPoint y: 194, endPoint x: 477, endPoint y: 191, distance: 66.8
click at [477, 191] on p "buenas tardes, como esta te confirmo direccion de entrega: calle 13 Nro 60-80 c…" at bounding box center [427, 196] width 238 height 32
copy p "calle 13 Nro 60-80 cali,"
drag, startPoint x: 374, startPoint y: 253, endPoint x: 420, endPoint y: 252, distance: 46.3
click at [420, 252] on p "buenas tardes , no es CALLE 13 80-60 Perdoname creo q inverti los numeros. Este…" at bounding box center [454, 255] width 293 height 11
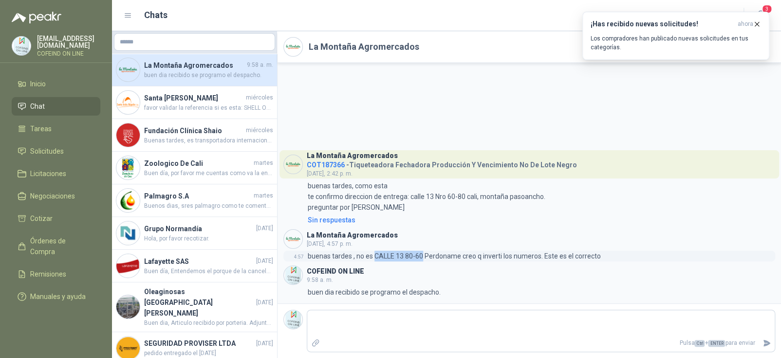
copy p "CALLE 13 80-60"
click at [381, 234] on h3 "La Montaña Agromercados" at bounding box center [352, 234] width 91 height 5
copy h3 "La Montaña Agromercados"
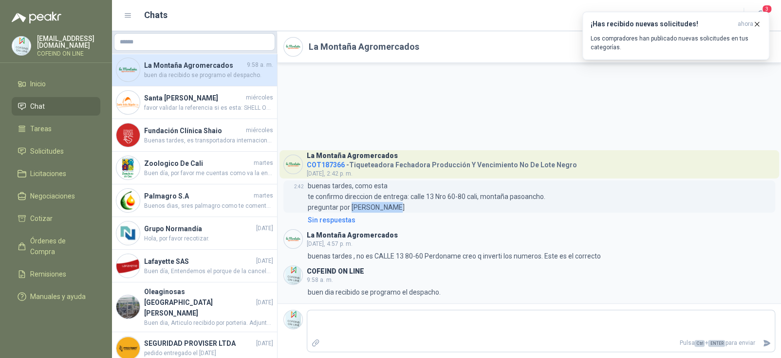
drag, startPoint x: 350, startPoint y: 204, endPoint x: 397, endPoint y: 210, distance: 47.2
click at [397, 210] on p "buenas tardes, como esta te confirmo direccion de entrega: calle 13 Nro 60-80 c…" at bounding box center [427, 196] width 238 height 32
copy p "Angela Muñoz"
click at [72, 155] on link "Solicitudes" at bounding box center [56, 151] width 89 height 19
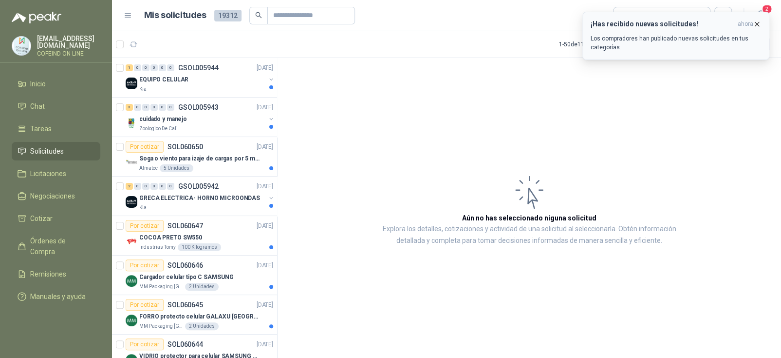
click at [755, 33] on div "¡Has recibido nuevas solicitudes! ahora Los compradores han publicado nuevas so…" at bounding box center [676, 36] width 170 height 32
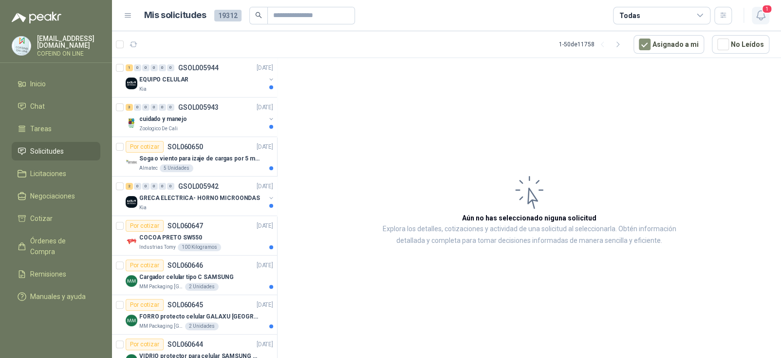
click at [764, 16] on icon "button" at bounding box center [760, 15] width 8 height 9
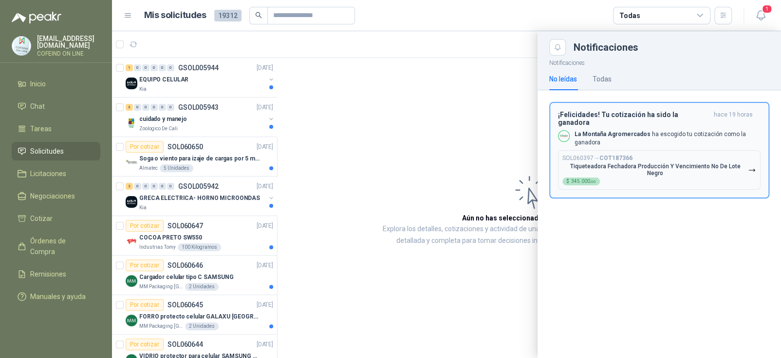
click at [658, 130] on p "La Montaña Agromercados ha escogido tu cotización como la ganadora" at bounding box center [668, 138] width 186 height 17
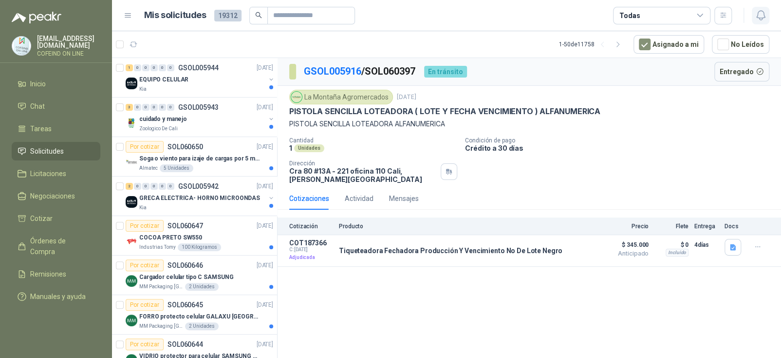
click at [764, 12] on icon "button" at bounding box center [760, 15] width 8 height 9
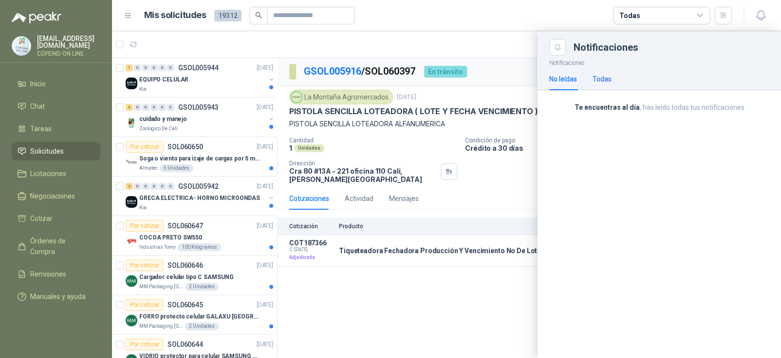
click at [612, 80] on div "Todas" at bounding box center [602, 79] width 19 height 11
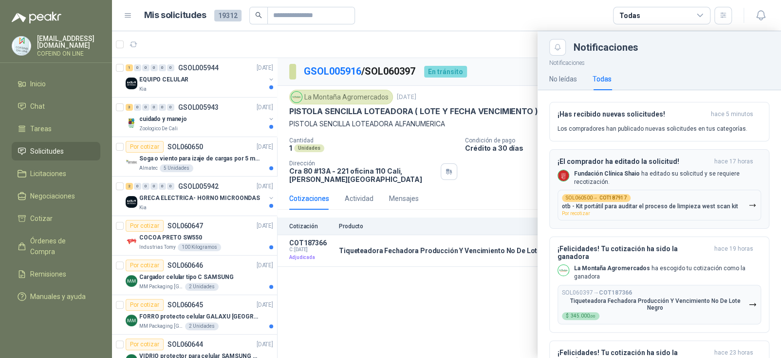
click at [660, 160] on h3 "¡El comprador ha editado la solicitud!" at bounding box center [634, 161] width 153 height 8
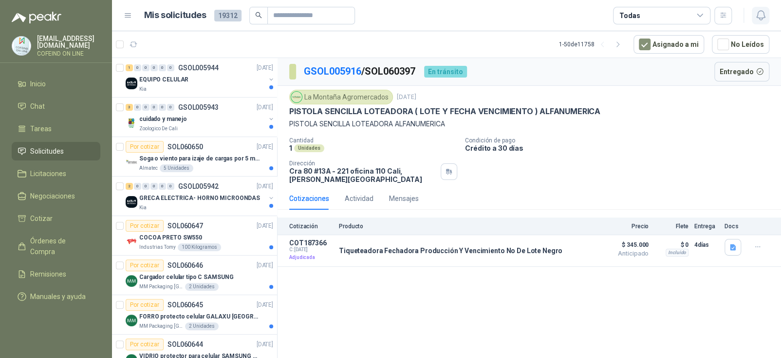
click at [757, 17] on icon "button" at bounding box center [761, 15] width 12 height 12
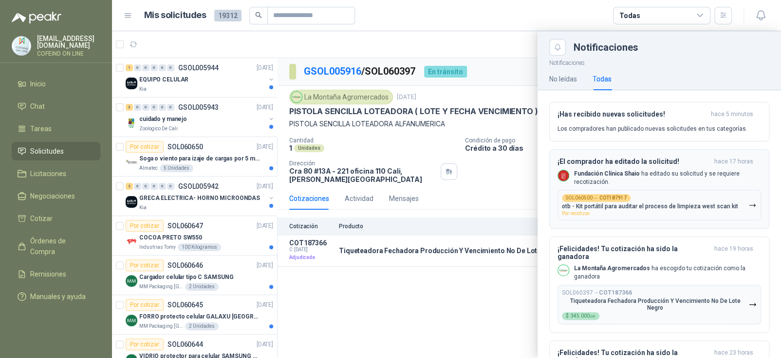
click at [750, 204] on icon "button" at bounding box center [753, 205] width 6 height 2
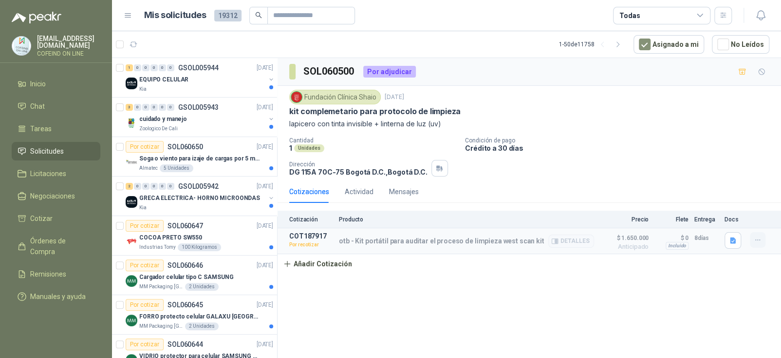
click at [756, 237] on icon "button" at bounding box center [758, 240] width 8 height 8
click at [721, 218] on button "Re-cotizar" at bounding box center [738, 218] width 78 height 16
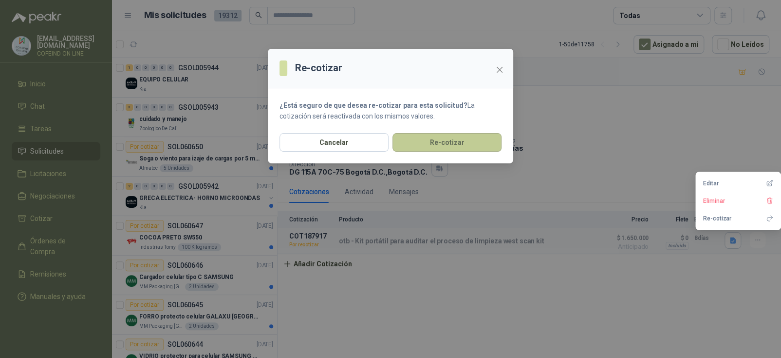
click at [462, 145] on button "Re-cotizar" at bounding box center [447, 142] width 109 height 19
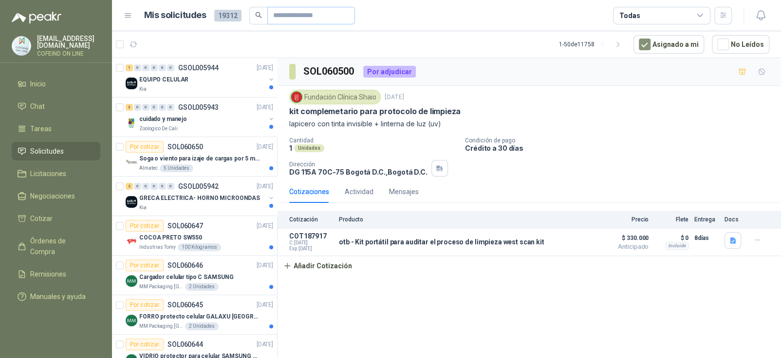
drag, startPoint x: 295, startPoint y: 6, endPoint x: 289, endPoint y: 14, distance: 9.5
click at [289, 14] on span at bounding box center [311, 16] width 88 height 18
click at [289, 14] on input "text" at bounding box center [307, 15] width 68 height 17
paste input "*********"
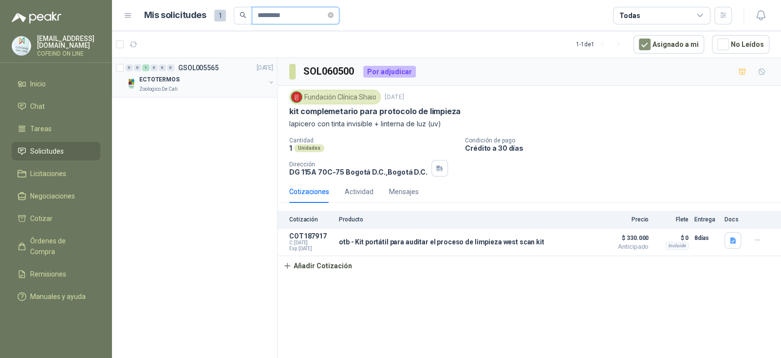
type input "*********"
click at [210, 84] on div "ECTOTERMOS" at bounding box center [202, 80] width 126 height 12
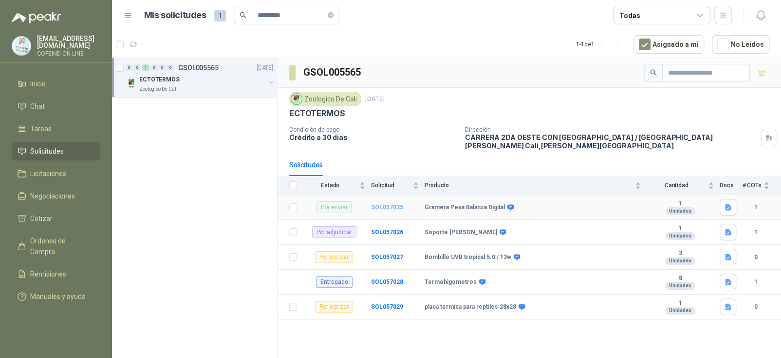
click at [384, 207] on b "SOL057025" at bounding box center [387, 207] width 32 height 7
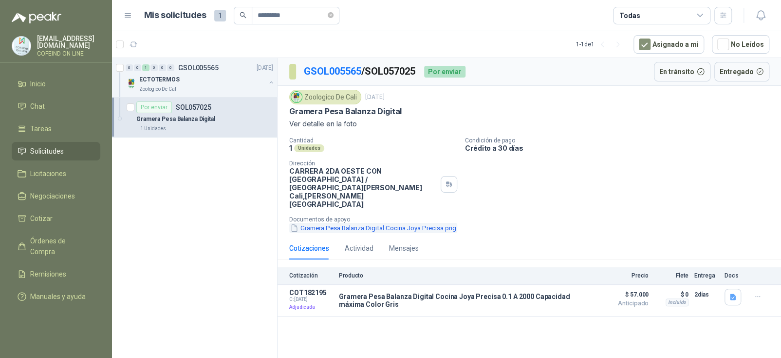
click at [423, 223] on button "Gramera Pesa Balanza Digital Cocina Joya Precisa.png" at bounding box center [373, 228] width 168 height 10
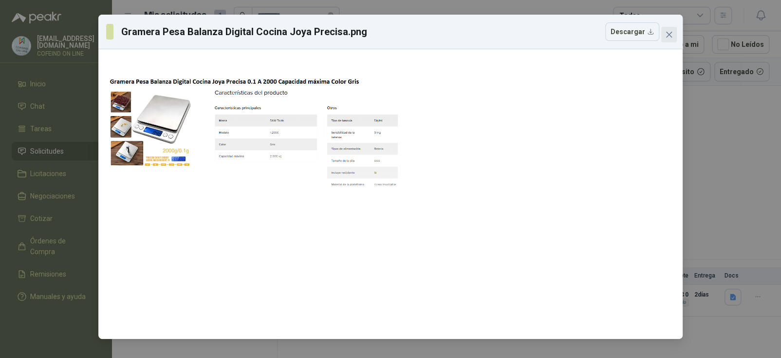
click at [670, 32] on icon "close" at bounding box center [669, 35] width 8 height 8
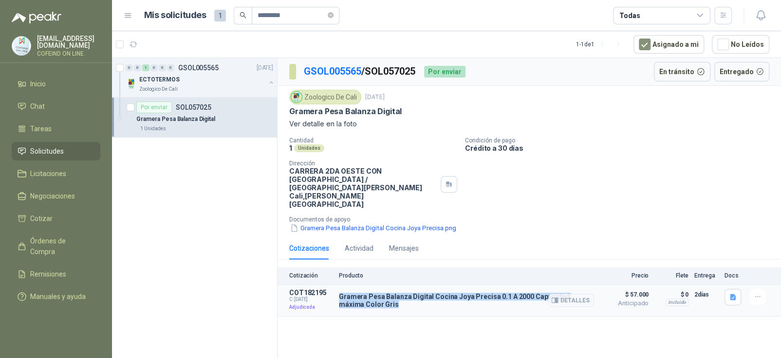
drag, startPoint x: 368, startPoint y: 291, endPoint x: 340, endPoint y: 280, distance: 30.4
click at [340, 292] on p "Gramera Pesa Balanza Digital Cocina Joya Precisa 0.1 A 2000 Capacidad máxima Co…" at bounding box center [466, 300] width 255 height 16
copy p "Gramera Pesa Balanza Digital Cocina Joya Precisa 0.1 A 2000 Capacidad máxima Co…"
click at [735, 293] on icon "button" at bounding box center [733, 296] width 6 height 6
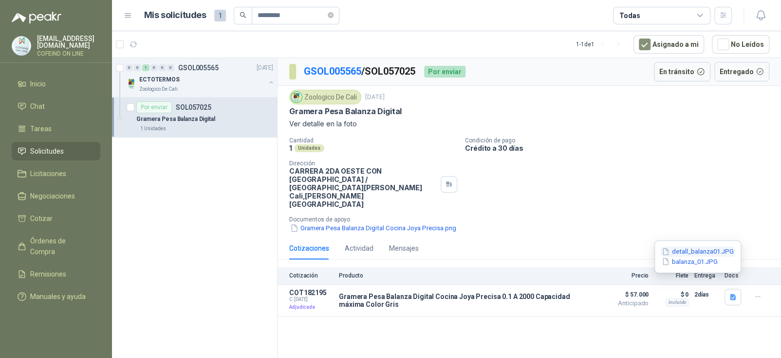
click at [699, 247] on button "detall_balanza01.JPG" at bounding box center [698, 251] width 74 height 10
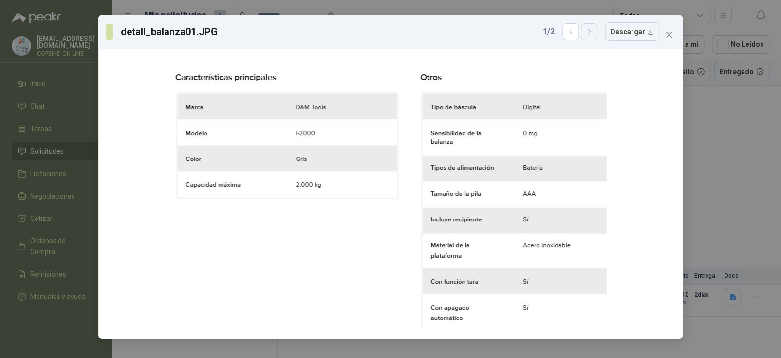
click at [594, 28] on icon "button" at bounding box center [589, 32] width 8 height 8
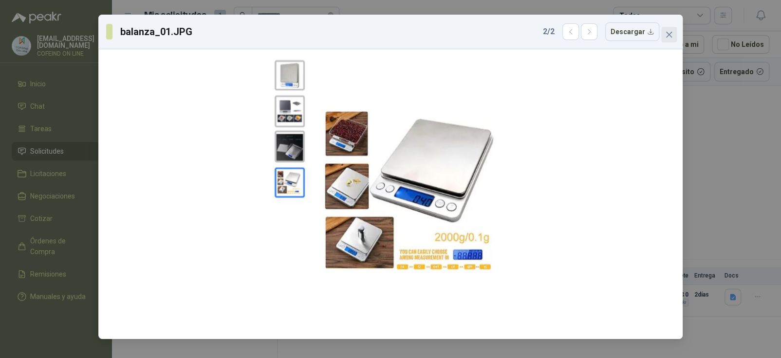
click at [669, 31] on icon "close" at bounding box center [669, 35] width 8 height 8
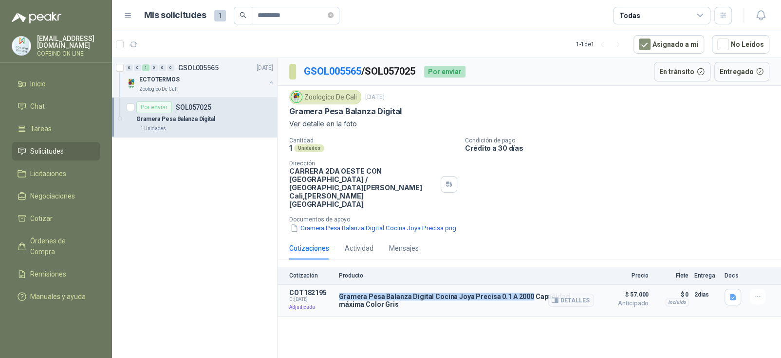
drag, startPoint x: 525, startPoint y: 280, endPoint x: 340, endPoint y: 280, distance: 184.1
click at [340, 292] on p "Gramera Pesa Balanza Digital Cocina Joya Precisa 0.1 A 2000 Capacidad máxima Co…" at bounding box center [466, 300] width 255 height 16
copy p "Gramera Pesa Balanza Digital Cocina Joya Precisa 0.1 A 2000"
click at [564, 293] on button "Detalles" at bounding box center [571, 299] width 46 height 13
click at [586, 293] on button "Detalles" at bounding box center [571, 299] width 46 height 13
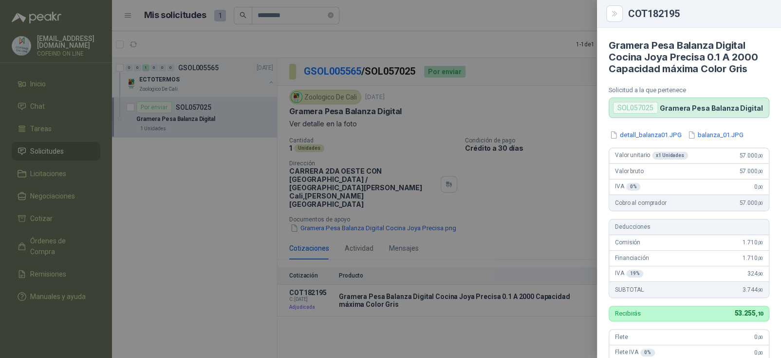
scroll to position [272, 0]
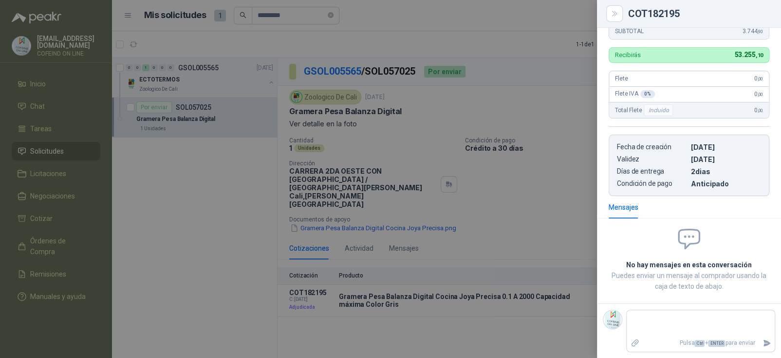
click at [524, 76] on div at bounding box center [390, 179] width 781 height 358
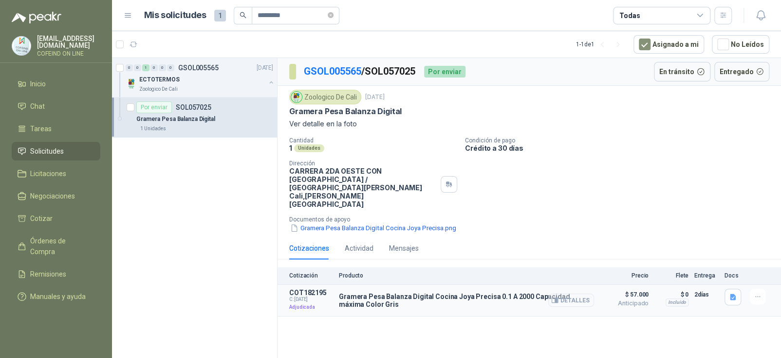
click at [572, 293] on button "Detalles" at bounding box center [571, 299] width 46 height 13
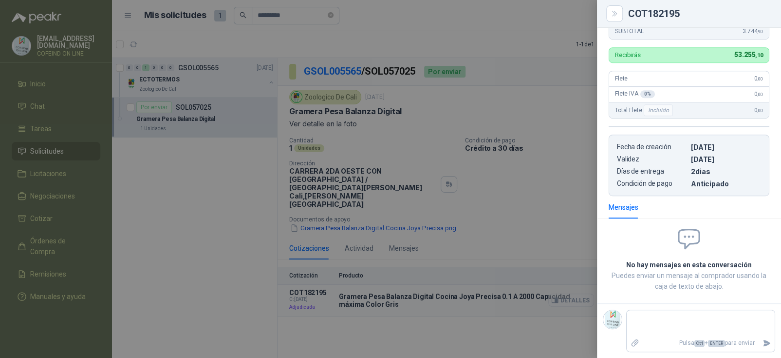
click at [572, 288] on div at bounding box center [390, 179] width 781 height 358
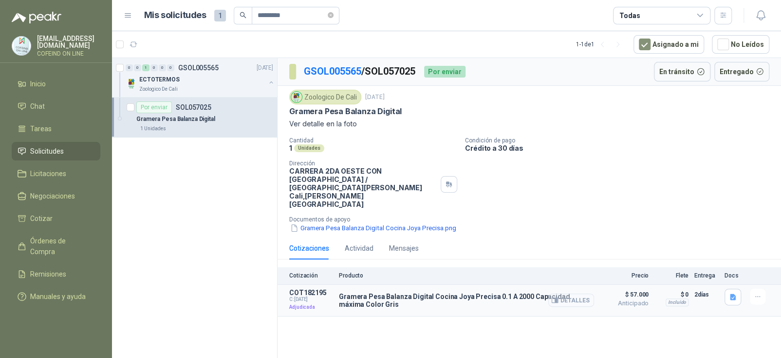
click at [572, 293] on button "Detalles" at bounding box center [571, 299] width 46 height 13
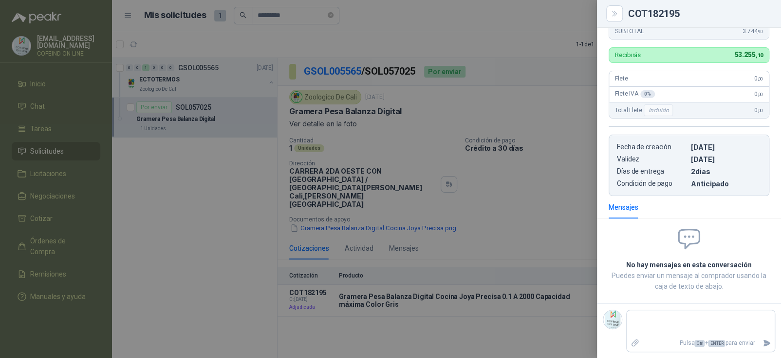
click at [501, 44] on div at bounding box center [390, 179] width 781 height 358
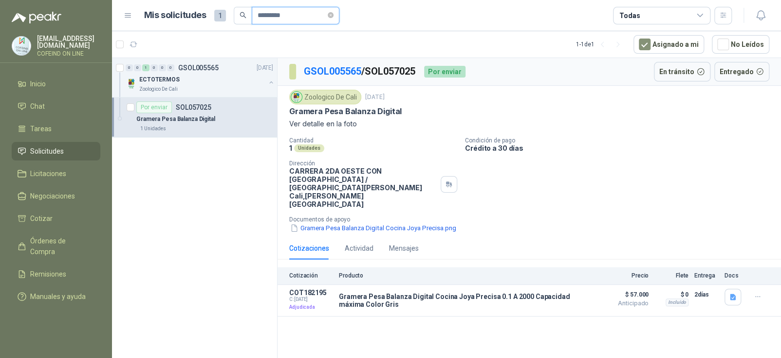
click at [303, 15] on input "*********" at bounding box center [292, 15] width 68 height 17
paste input "text"
type input "*********"
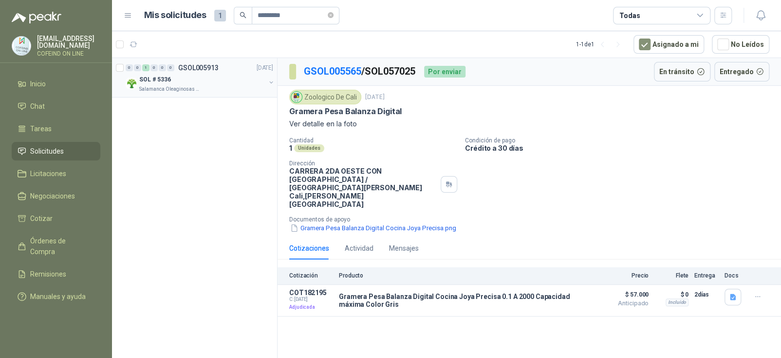
click at [220, 91] on div "Salamanca Oleaginosas SAS" at bounding box center [202, 89] width 126 height 8
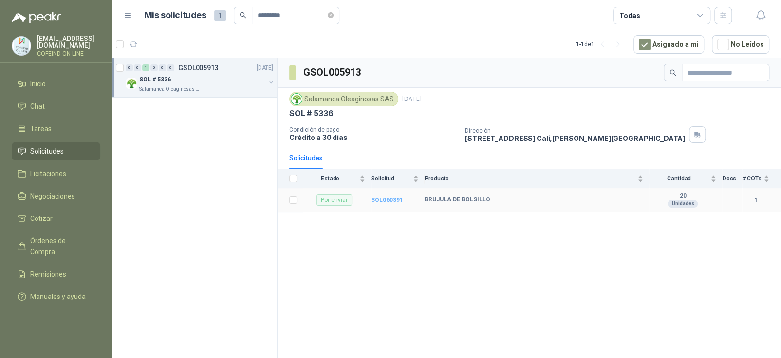
click at [377, 197] on b "SOL060391" at bounding box center [387, 199] width 32 height 7
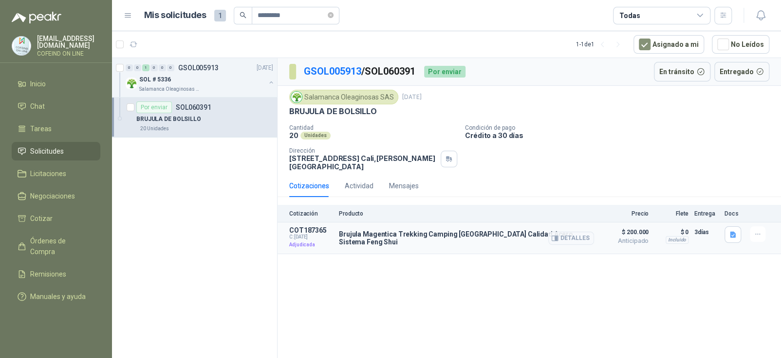
click at [375, 233] on p "Brujula Magentica Trekking Camping [GEOGRAPHIC_DATA] Calidad Acero Sistema Feng…" at bounding box center [466, 238] width 255 height 16
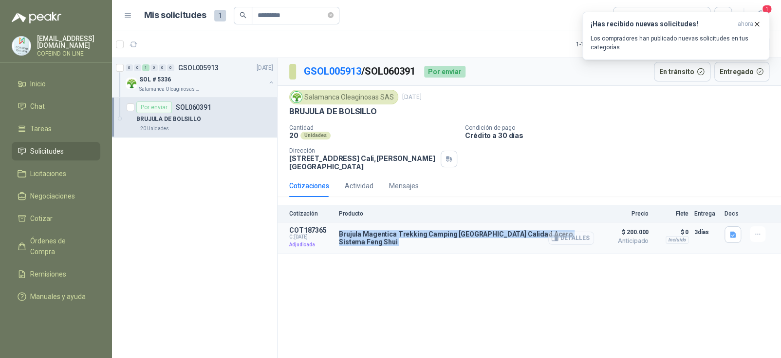
click at [583, 231] on button "Detalles" at bounding box center [571, 237] width 46 height 13
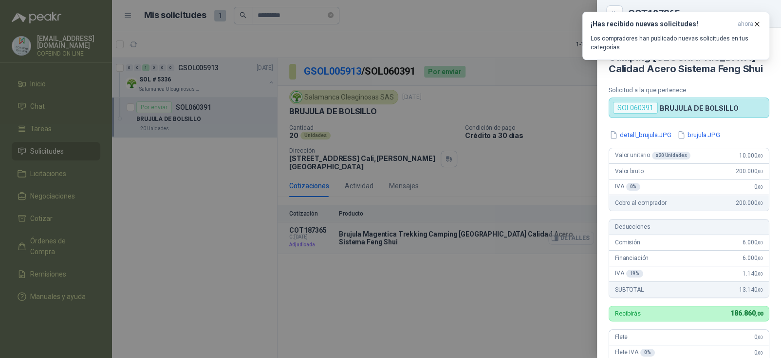
scroll to position [256, 0]
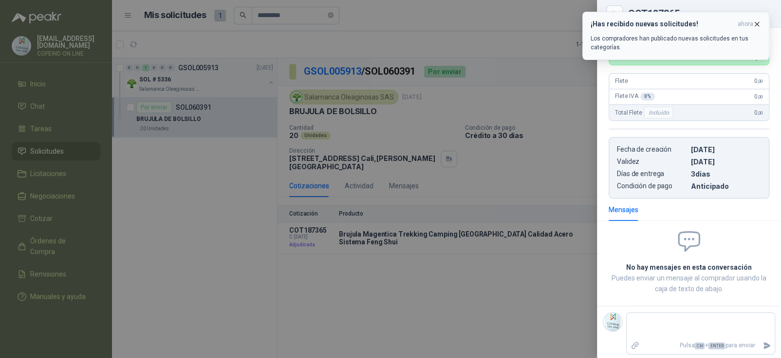
click at [755, 22] on icon "button" at bounding box center [757, 24] width 8 height 8
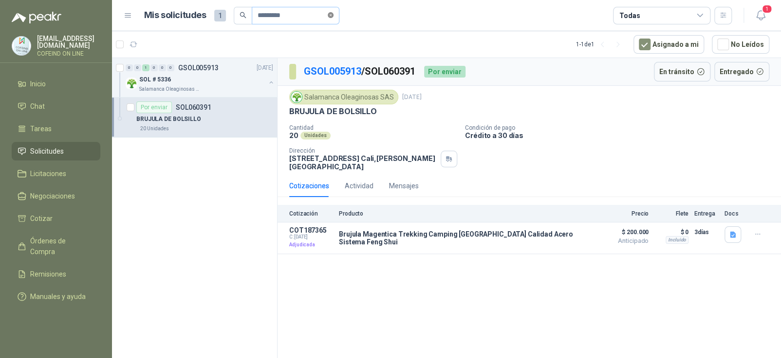
click at [334, 16] on icon "close-circle" at bounding box center [331, 15] width 6 height 6
click at [312, 15] on input "text" at bounding box center [292, 15] width 68 height 17
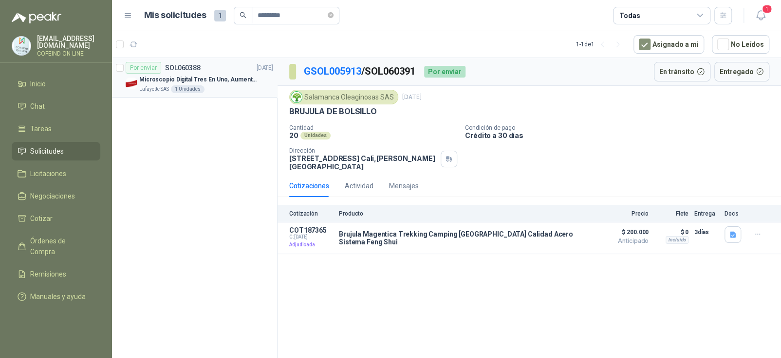
type input "*********"
click at [245, 77] on p "Microscopio Digital Tres En Uno, Aumento De 1000x" at bounding box center [199, 79] width 121 height 9
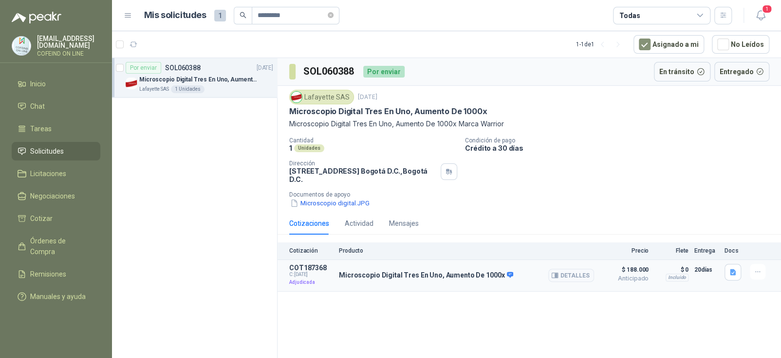
click at [389, 272] on p "Microscopio Digital Tres En Uno, Aumento De 1000x" at bounding box center [426, 275] width 174 height 9
click at [386, 272] on p "Microscopio Digital Tres En Uno, Aumento De 1000x" at bounding box center [426, 275] width 174 height 9
